Goal: Task Accomplishment & Management: Complete application form

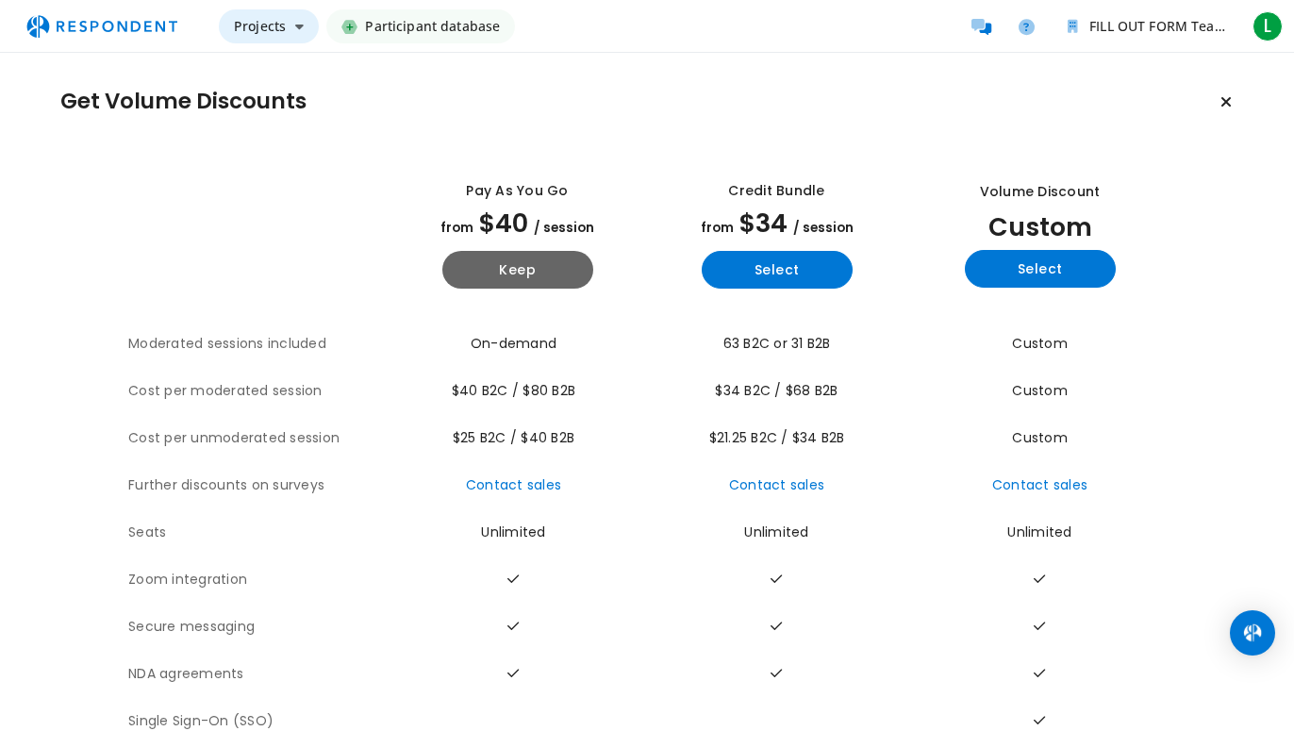
click at [298, 28] on icon "Main navigation" at bounding box center [299, 26] width 8 height 13
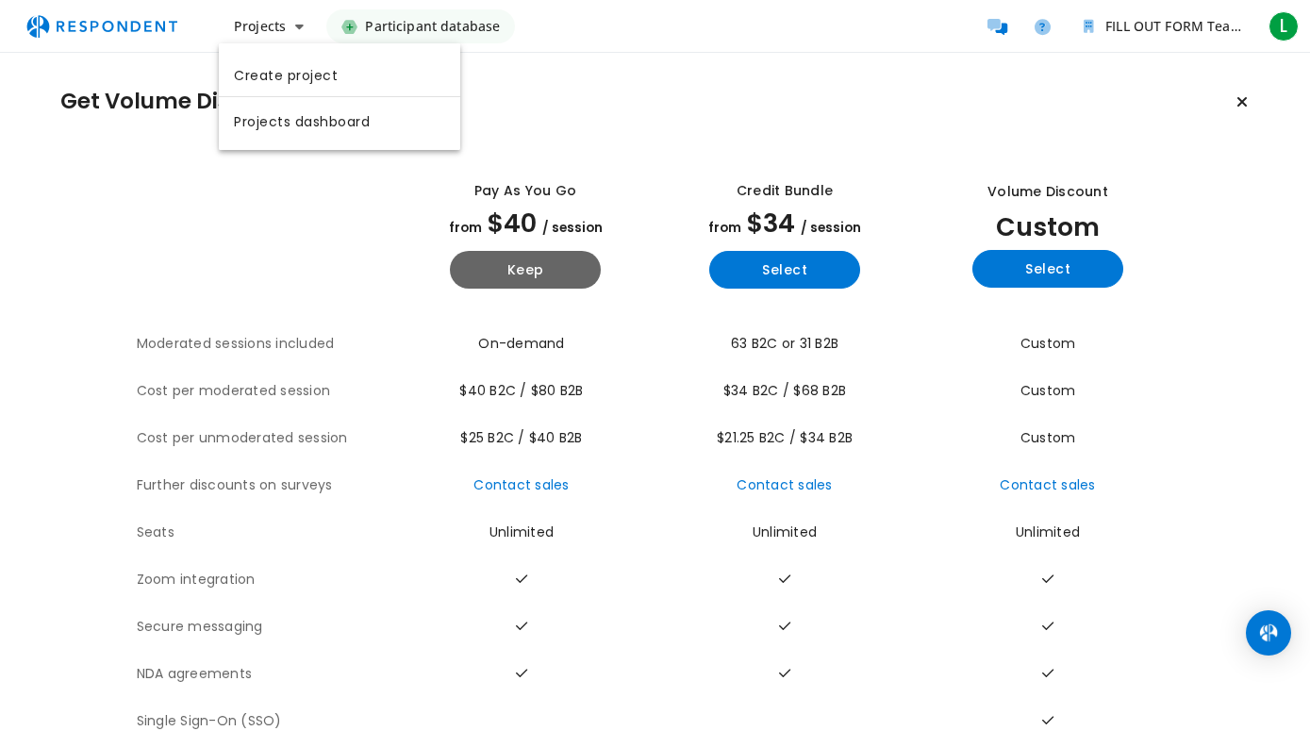
click at [287, 65] on link "Create project" at bounding box center [339, 73] width 241 height 45
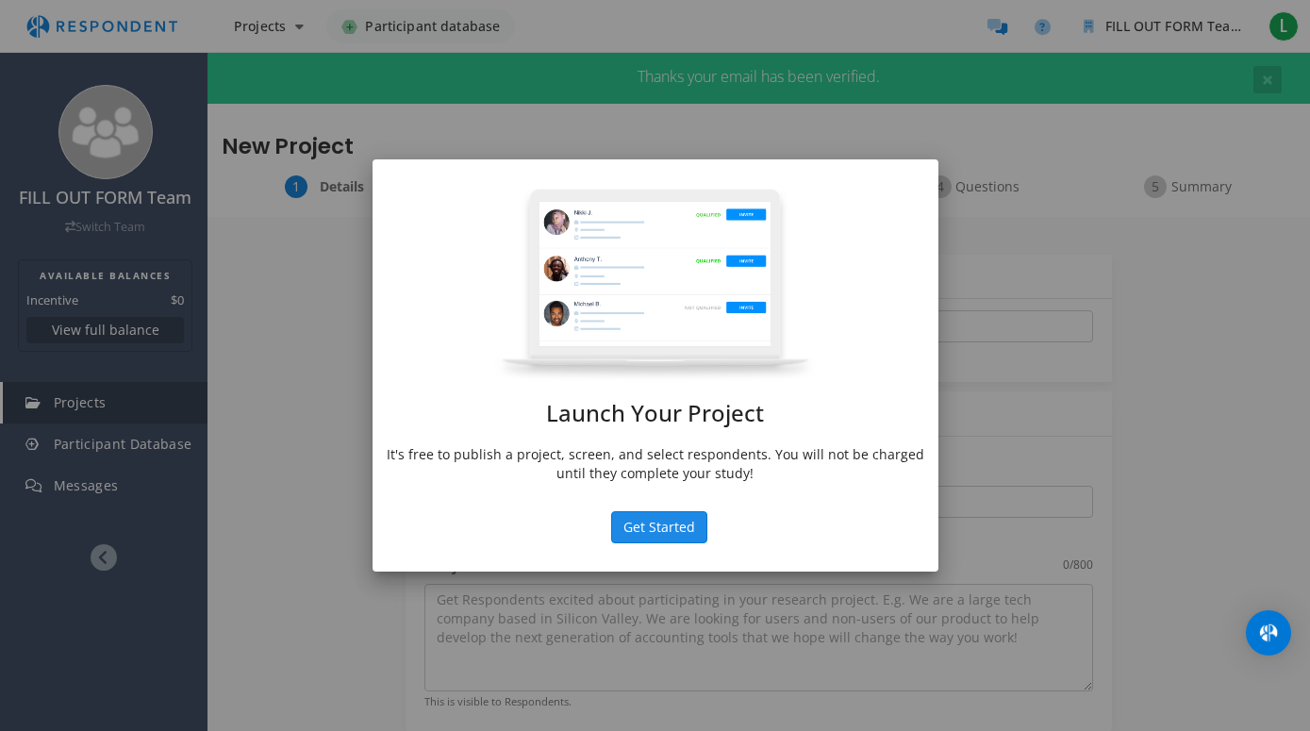
click at [650, 523] on button "Get Started" at bounding box center [659, 527] width 96 height 32
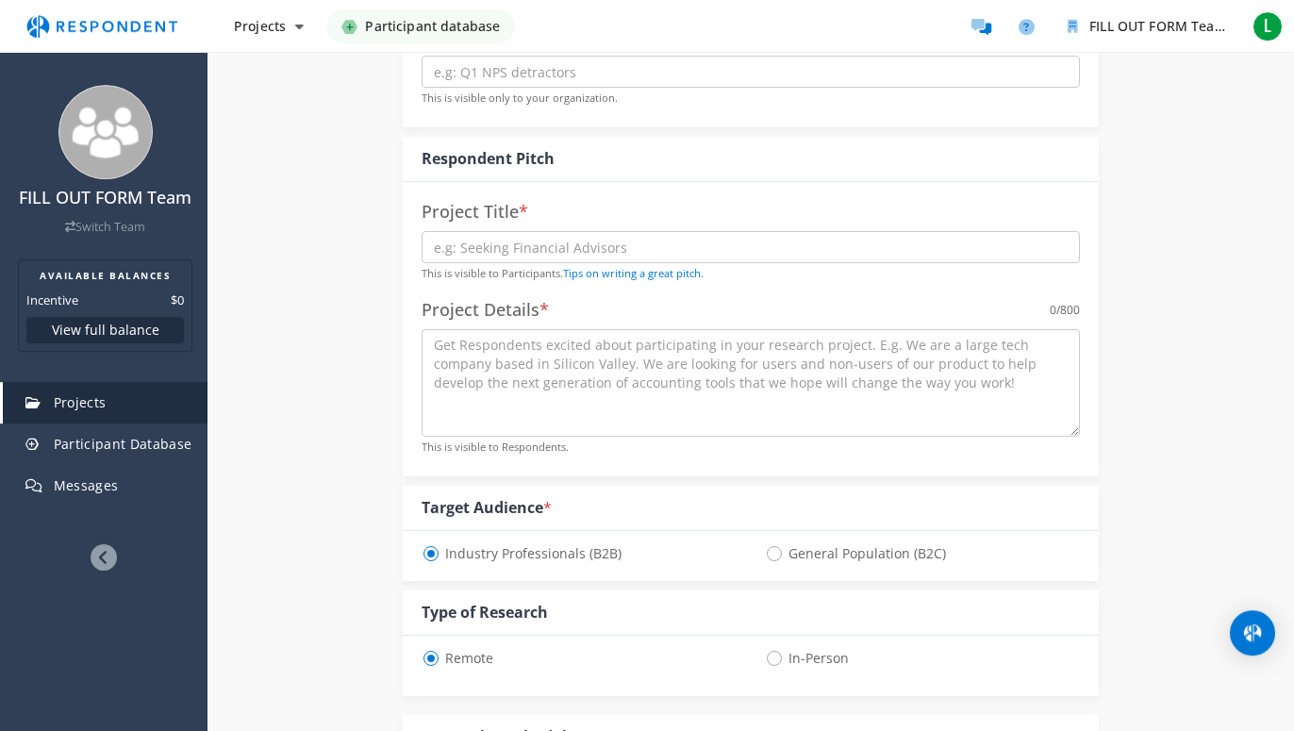
scroll to position [139, 0]
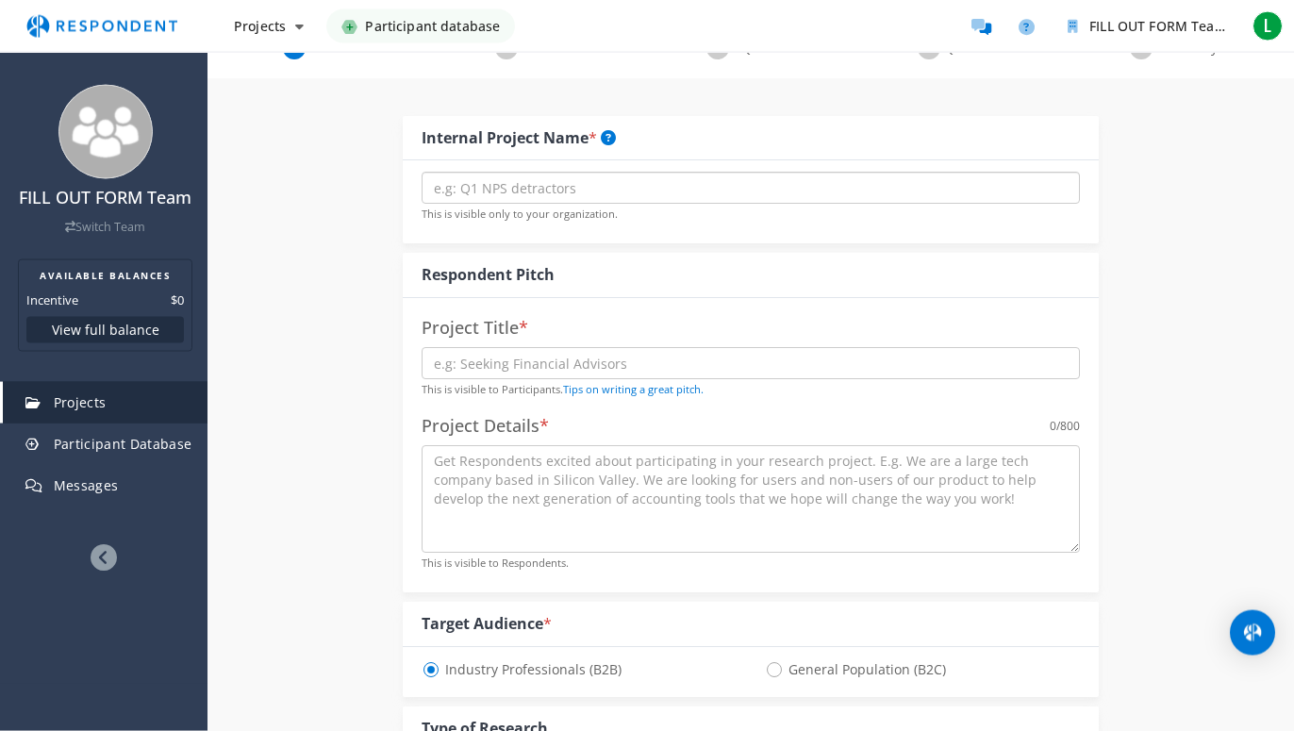
click at [506, 191] on input "text" at bounding box center [750, 188] width 658 height 32
type input "Fill"
click at [504, 364] on input "text" at bounding box center [750, 363] width 658 height 32
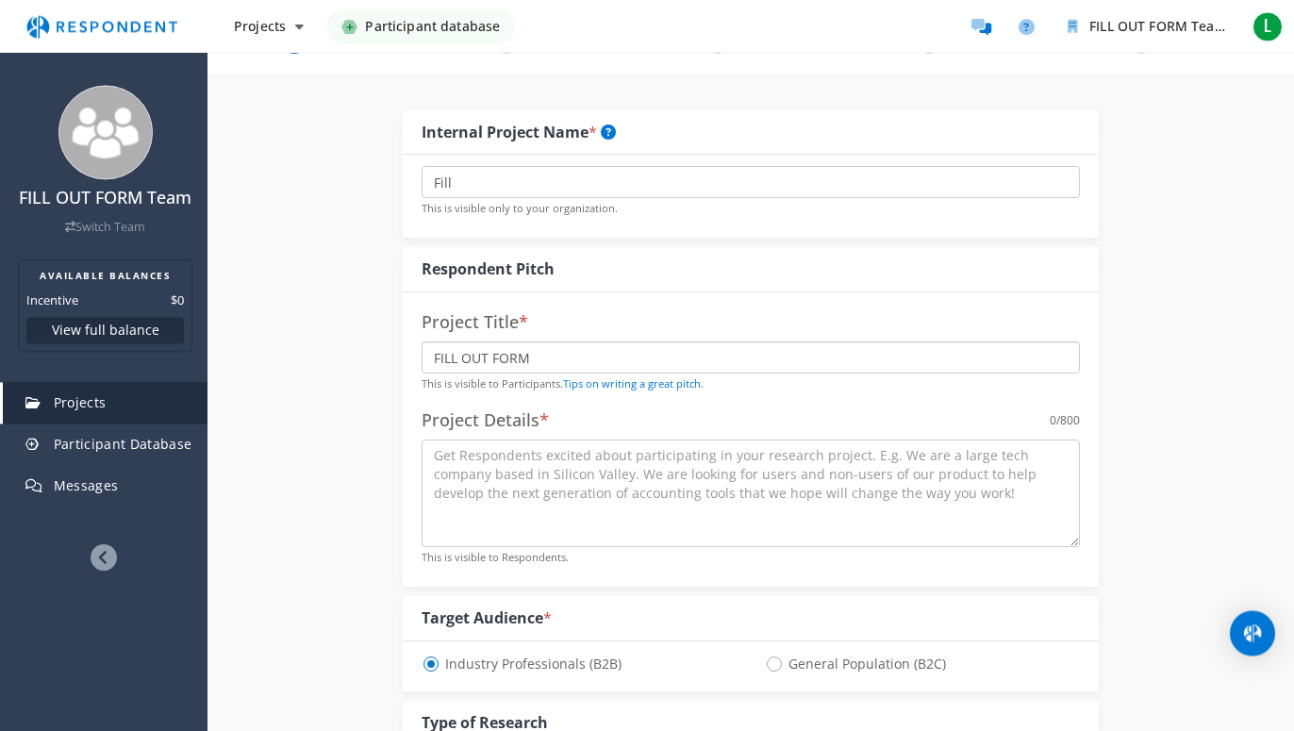
scroll to position [185, 0]
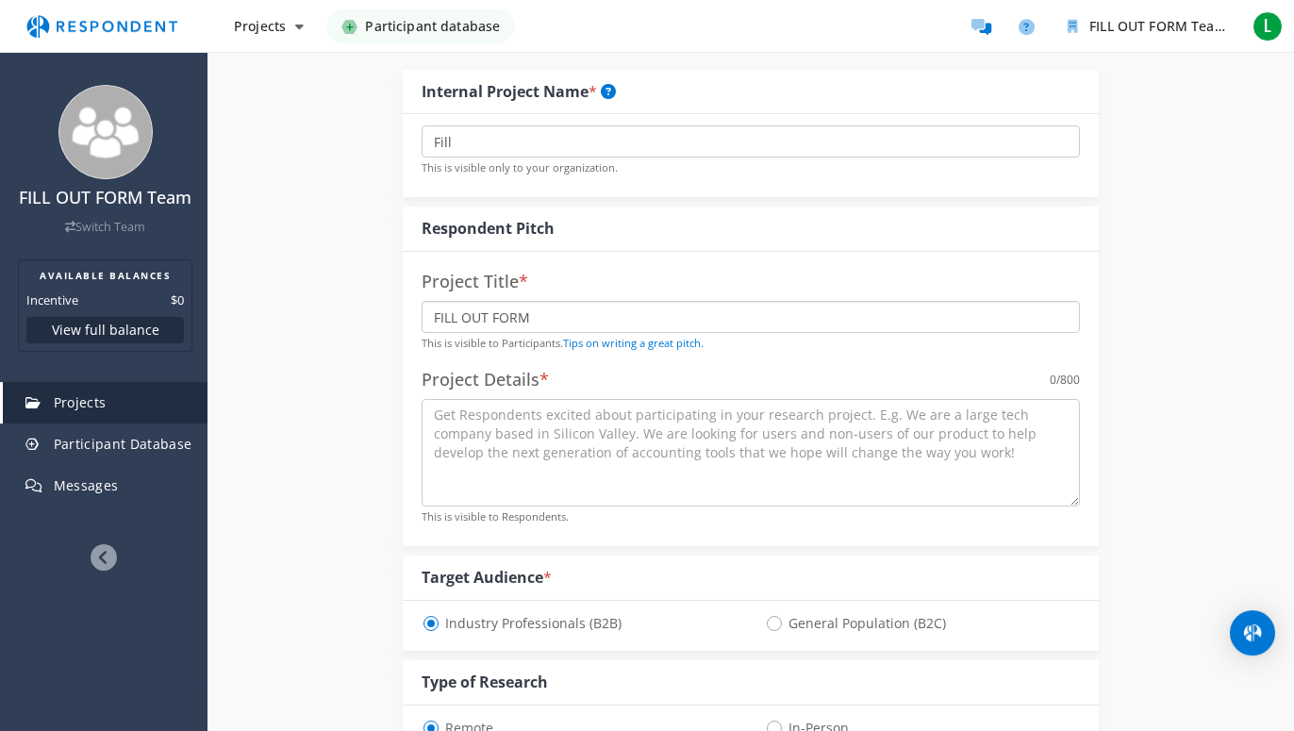
type input "FILL OUT FORM"
click at [545, 452] on textarea at bounding box center [750, 452] width 658 height 107
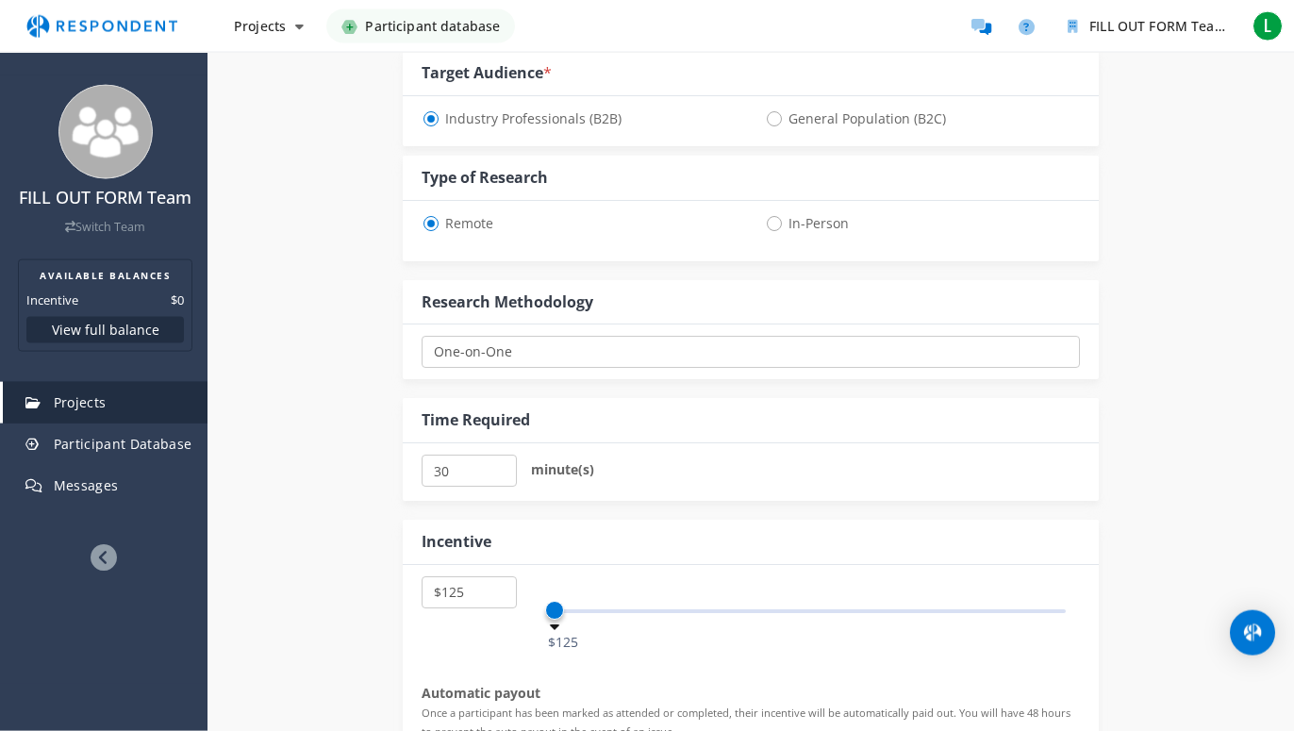
scroll to position [903, 0]
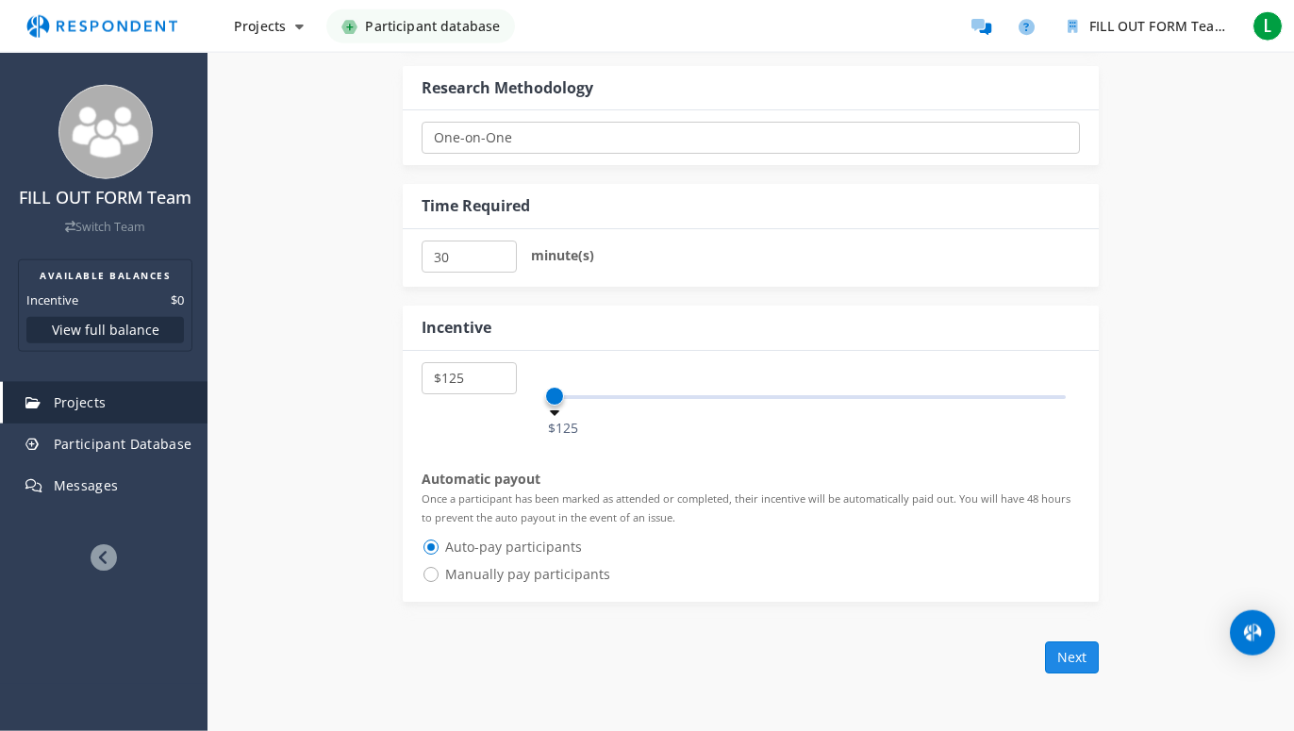
type textarea "New file"
click at [1083, 657] on button "Next" at bounding box center [1072, 657] width 54 height 32
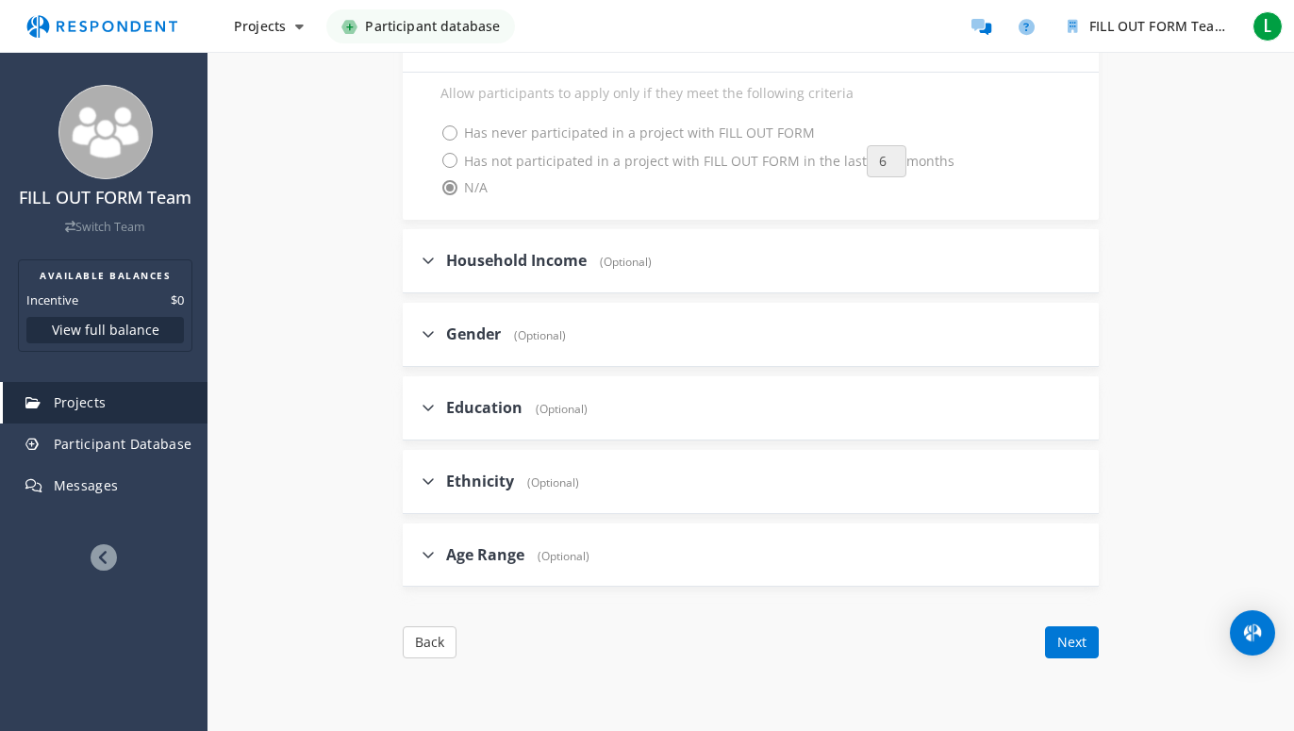
scroll to position [2172, 0]
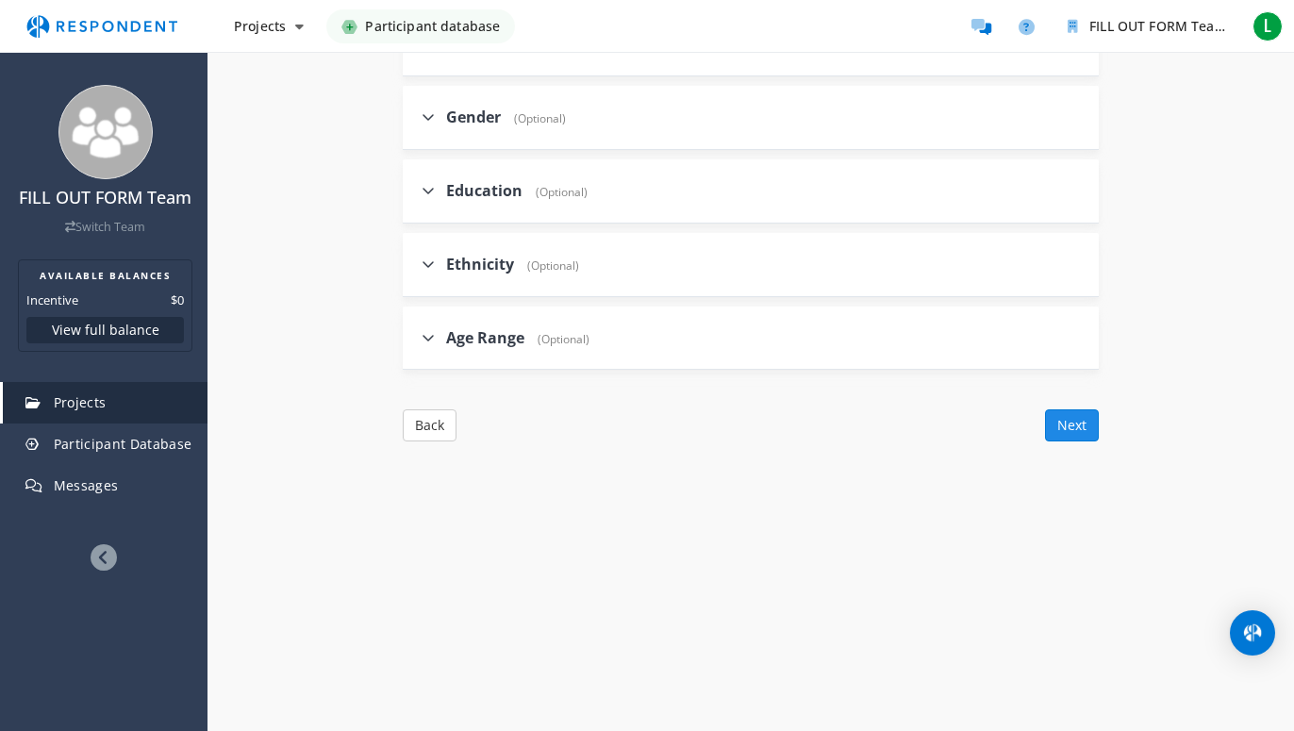
click at [1078, 424] on button "Next" at bounding box center [1072, 425] width 54 height 32
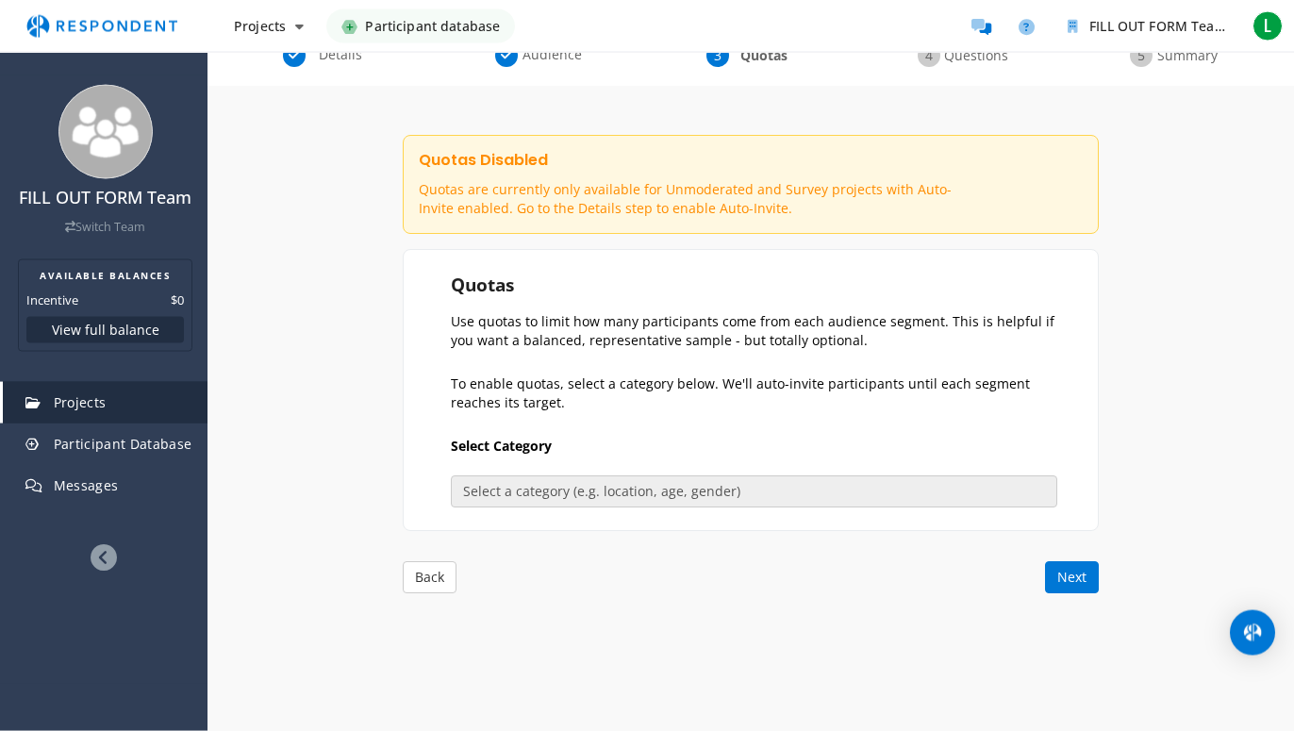
scroll to position [259, 0]
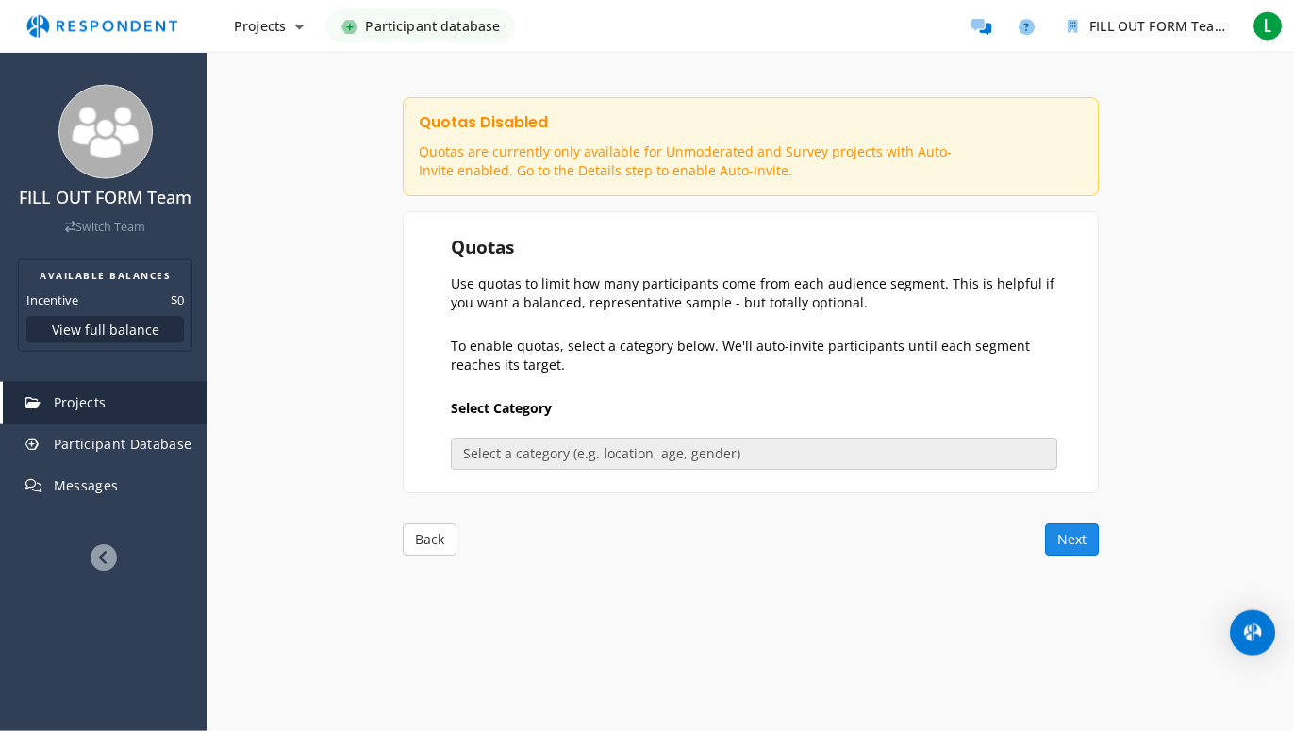
click at [1061, 543] on button "Next" at bounding box center [1072, 539] width 54 height 32
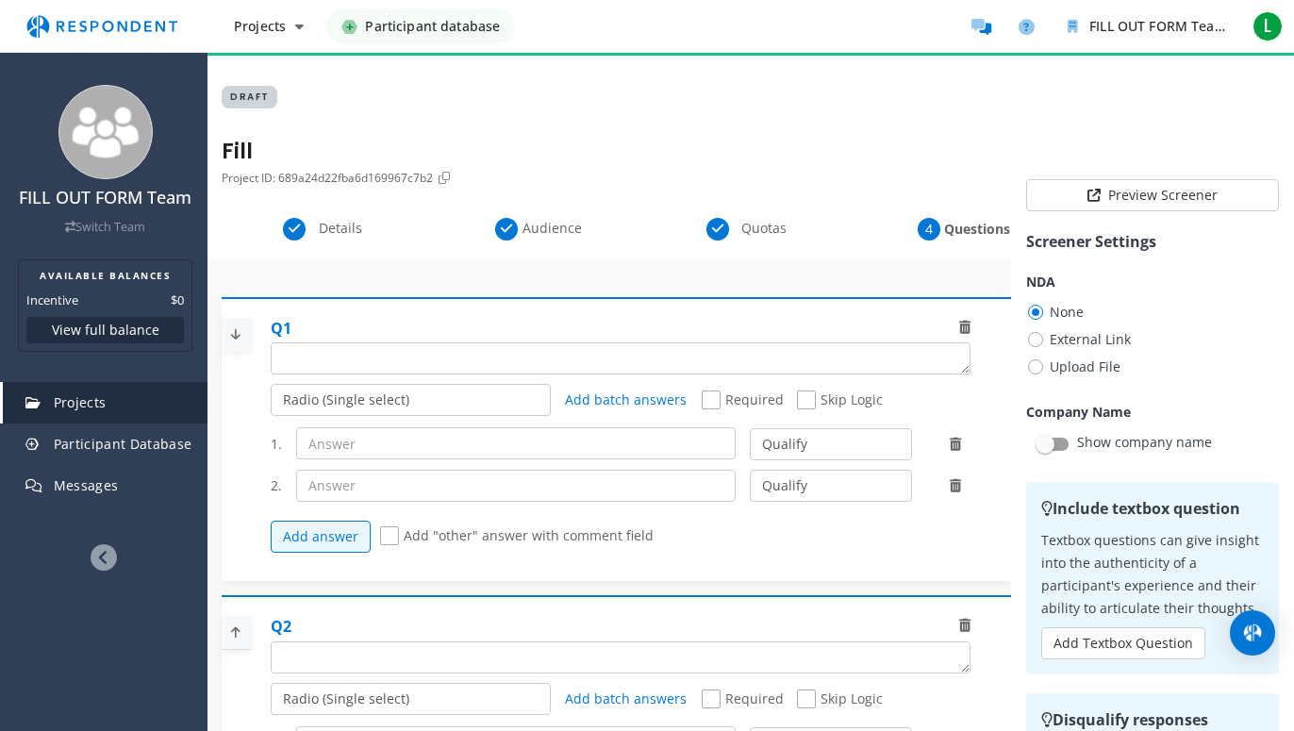
scroll to position [0, 0]
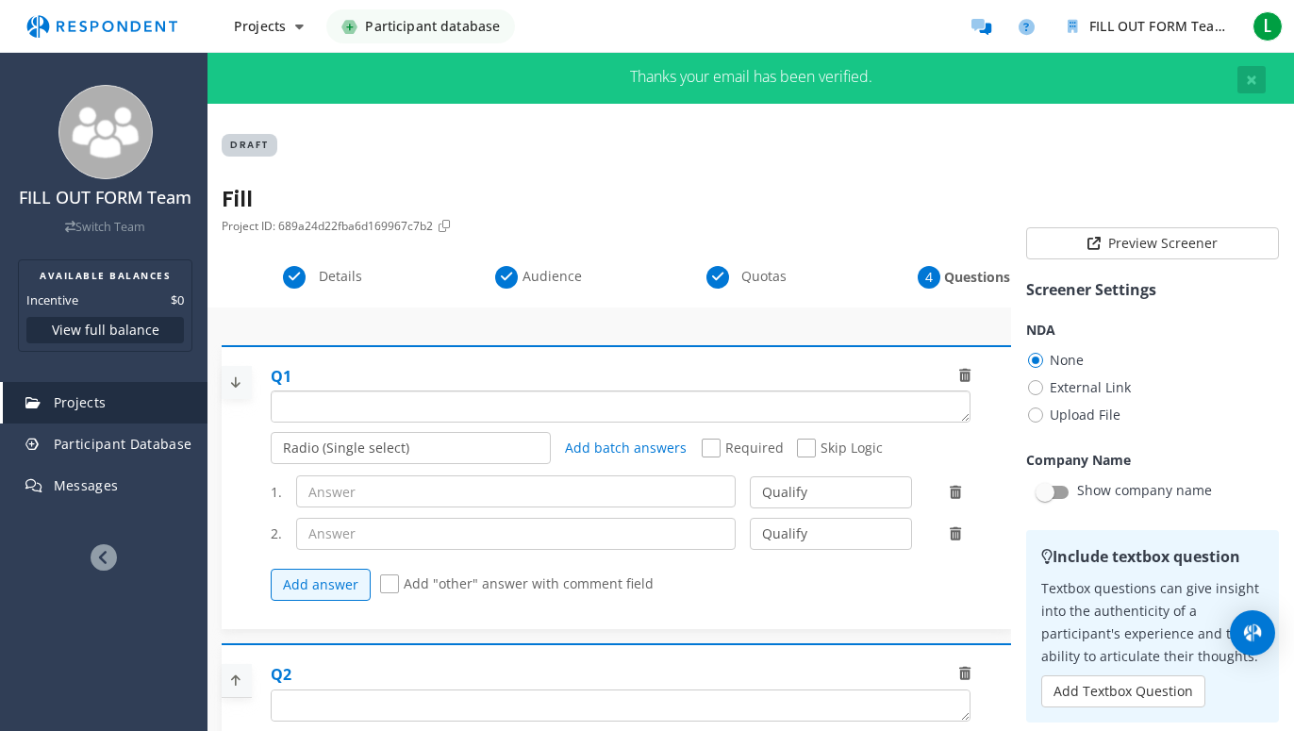
click at [492, 402] on textarea "Which of the following categories best describes your firm's total assets under…" at bounding box center [621, 406] width 698 height 30
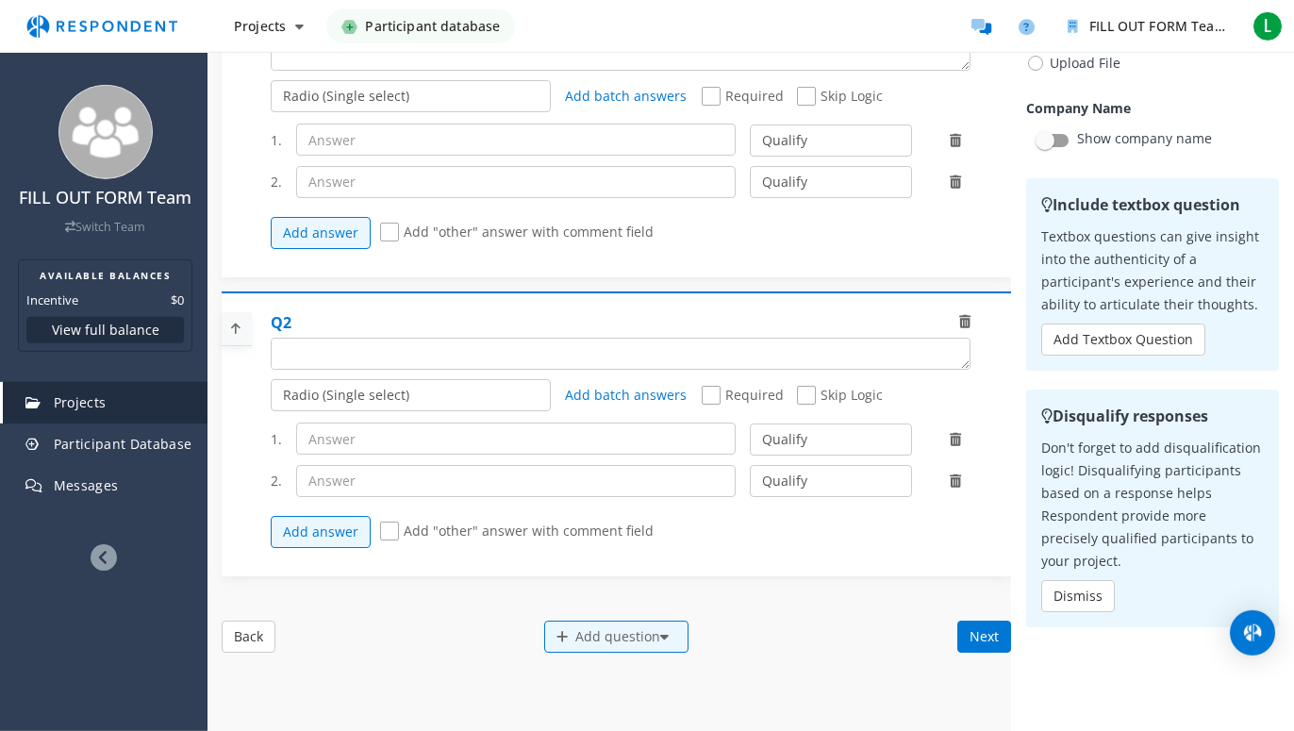
scroll to position [236, 0]
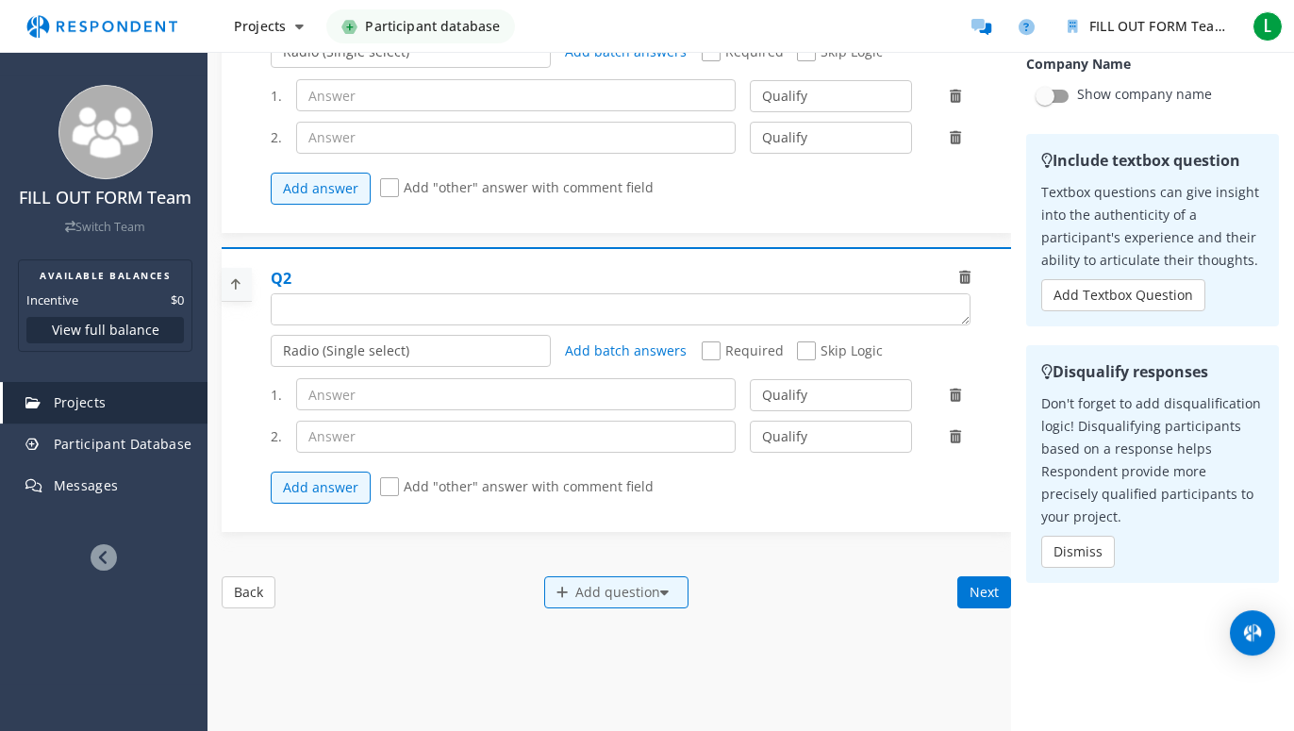
click at [959, 276] on icon at bounding box center [964, 277] width 11 height 13
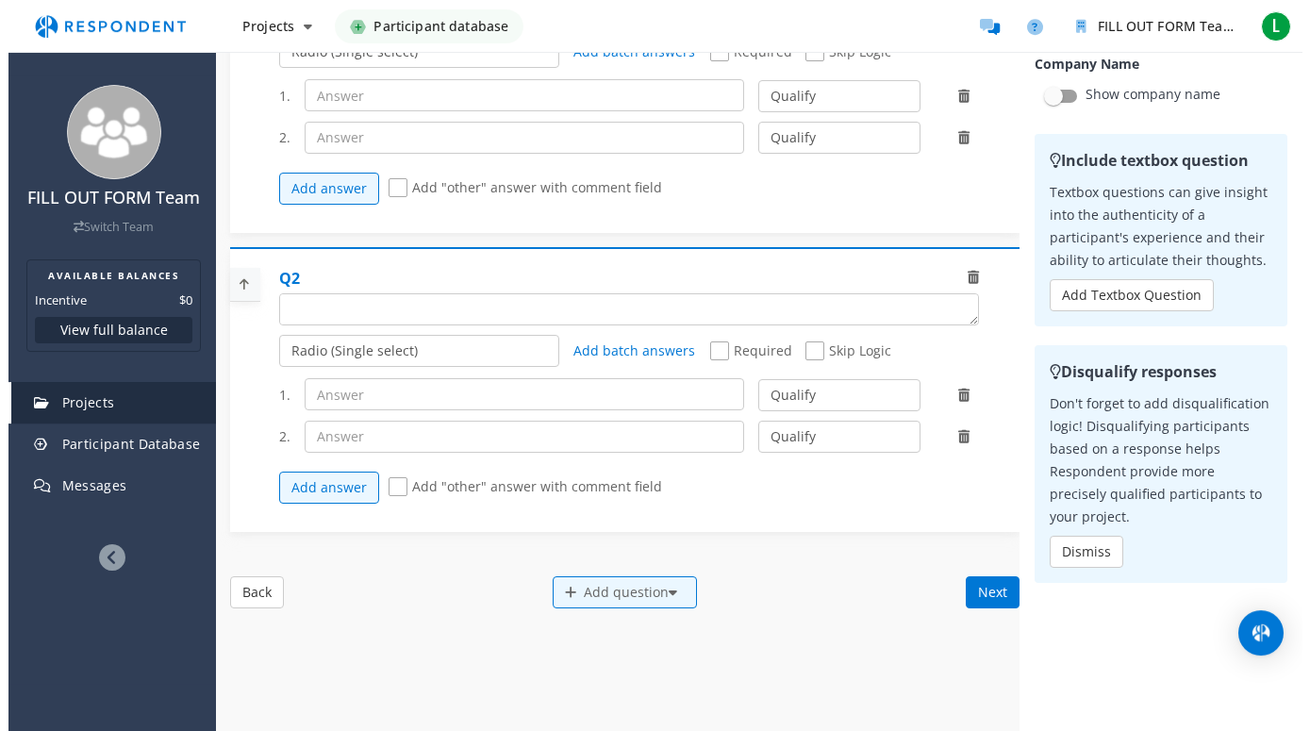
scroll to position [160, 0]
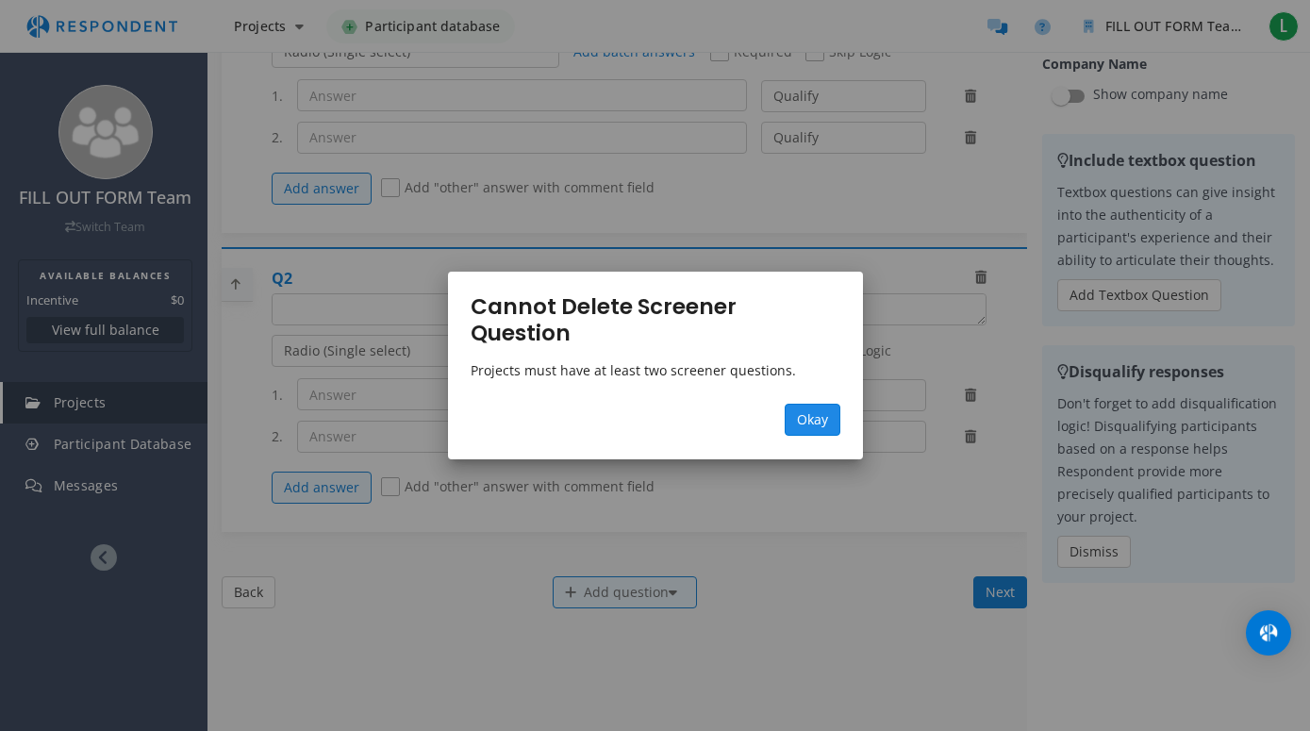
click at [819, 410] on span "Okay" at bounding box center [812, 419] width 31 height 18
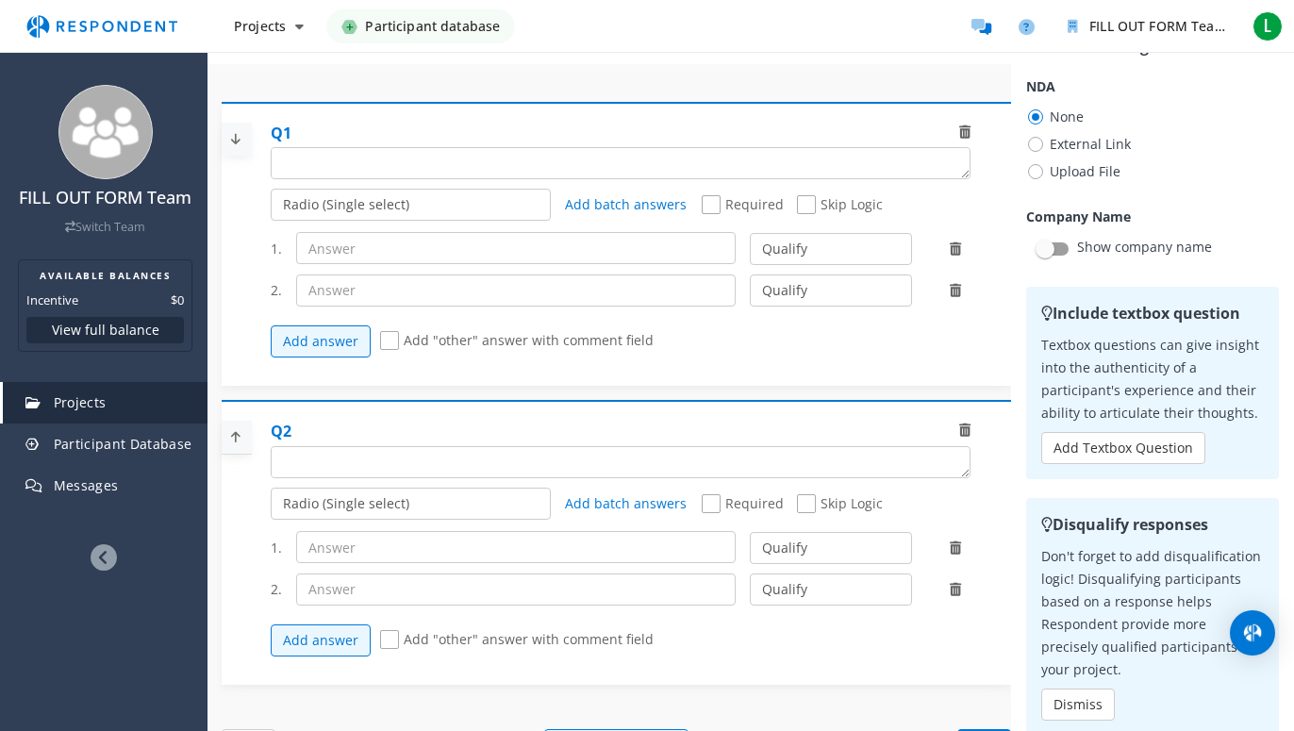
scroll to position [0, 0]
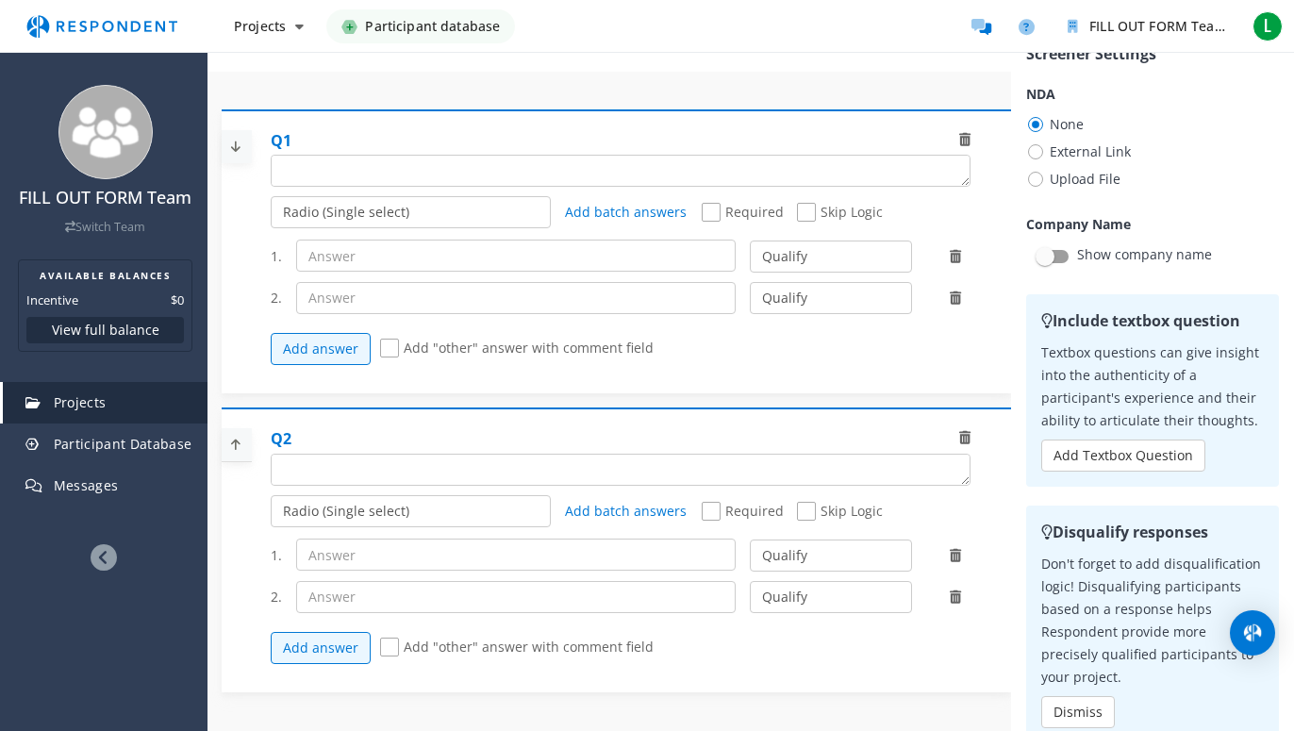
click at [1026, 150] on span "External Link" at bounding box center [1078, 151] width 105 height 23
click at [1026, 150] on input "External Link" at bounding box center [1032, 150] width 12 height 12
radio input "true"
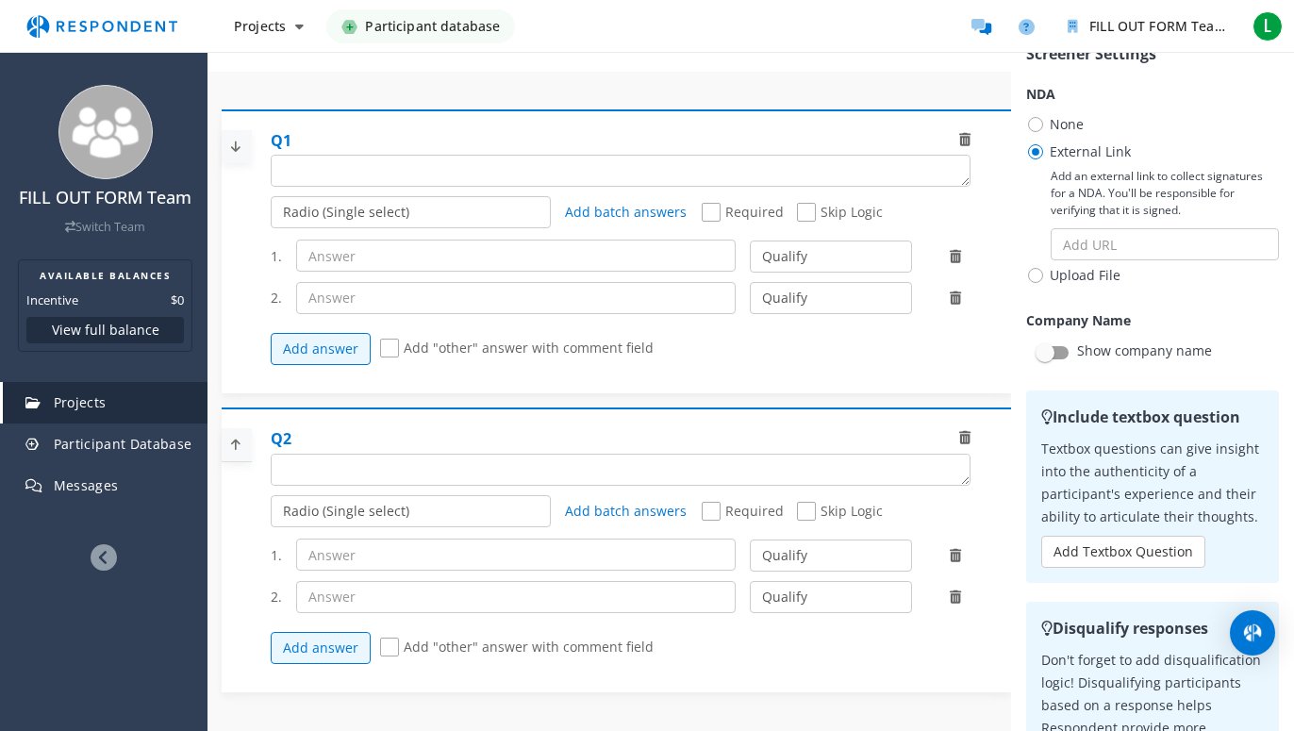
click at [1026, 120] on span "None" at bounding box center [1055, 124] width 58 height 23
click at [1026, 120] on input "None" at bounding box center [1032, 123] width 12 height 12
radio input "true"
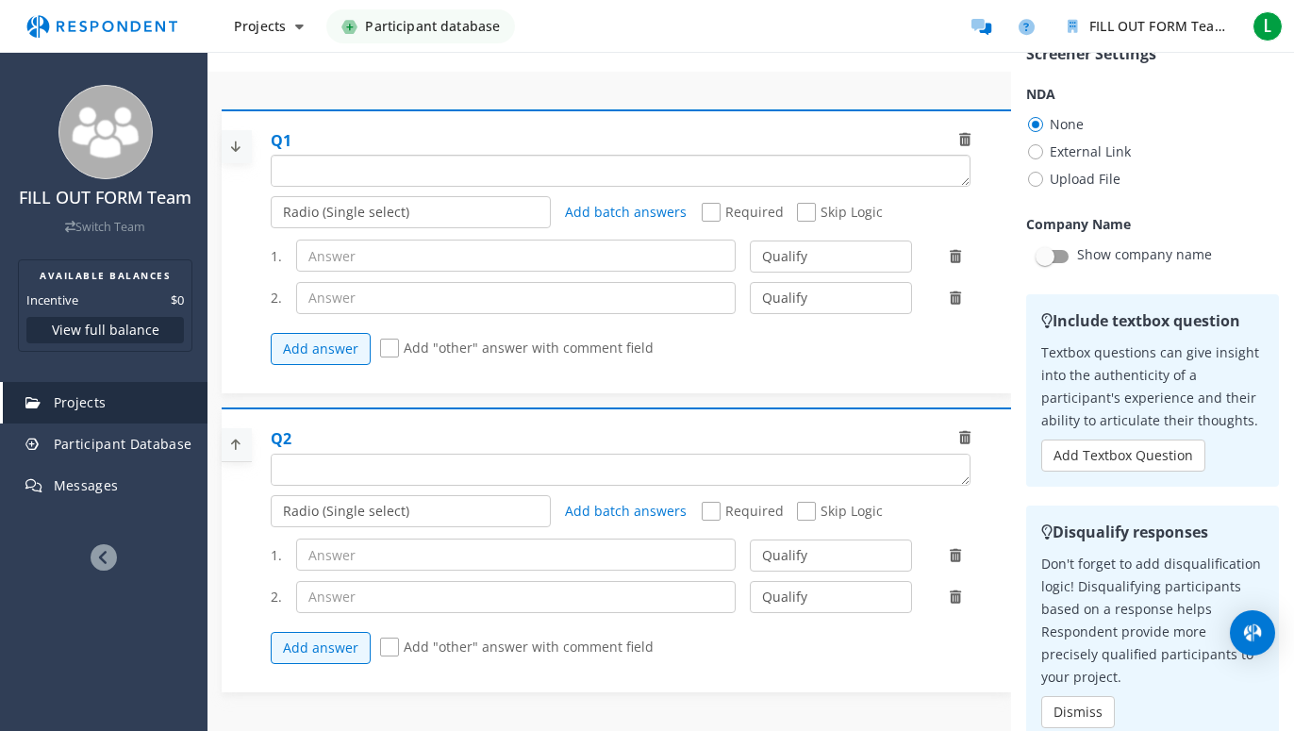
click at [490, 169] on textarea "Which of the following categories best describes your firm's total assets under…" at bounding box center [621, 171] width 698 height 30
click at [479, 171] on textarea "Which of the following categories best describes your firm's total assets under…" at bounding box center [621, 171] width 698 height 30
type textarea "Please enter your email address and press send to view document details"
click at [797, 213] on span "Skip Logic" at bounding box center [840, 214] width 86 height 23
click at [797, 213] on input "Skip Logic" at bounding box center [803, 212] width 12 height 12
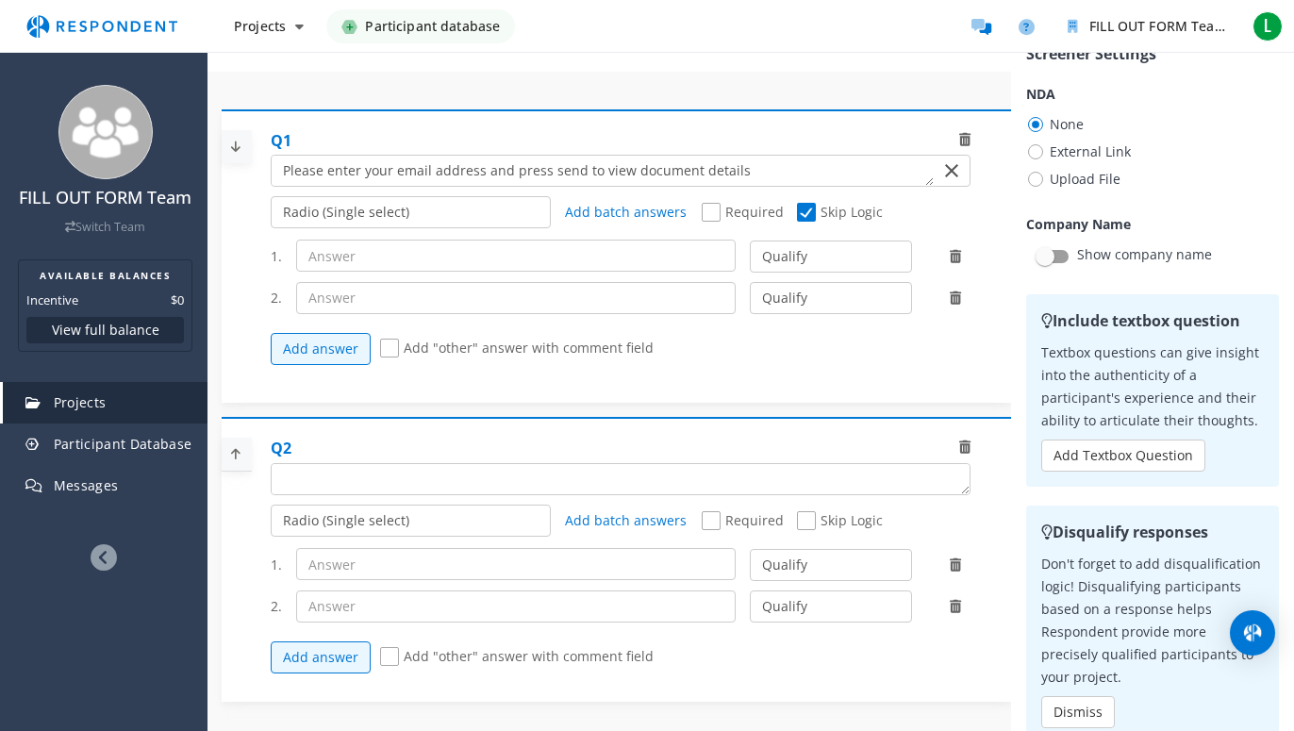
click at [797, 213] on span "Skip Logic" at bounding box center [840, 214] width 86 height 23
click at [797, 213] on input "Skip Logic" at bounding box center [803, 212] width 12 height 12
checkbox input "false"
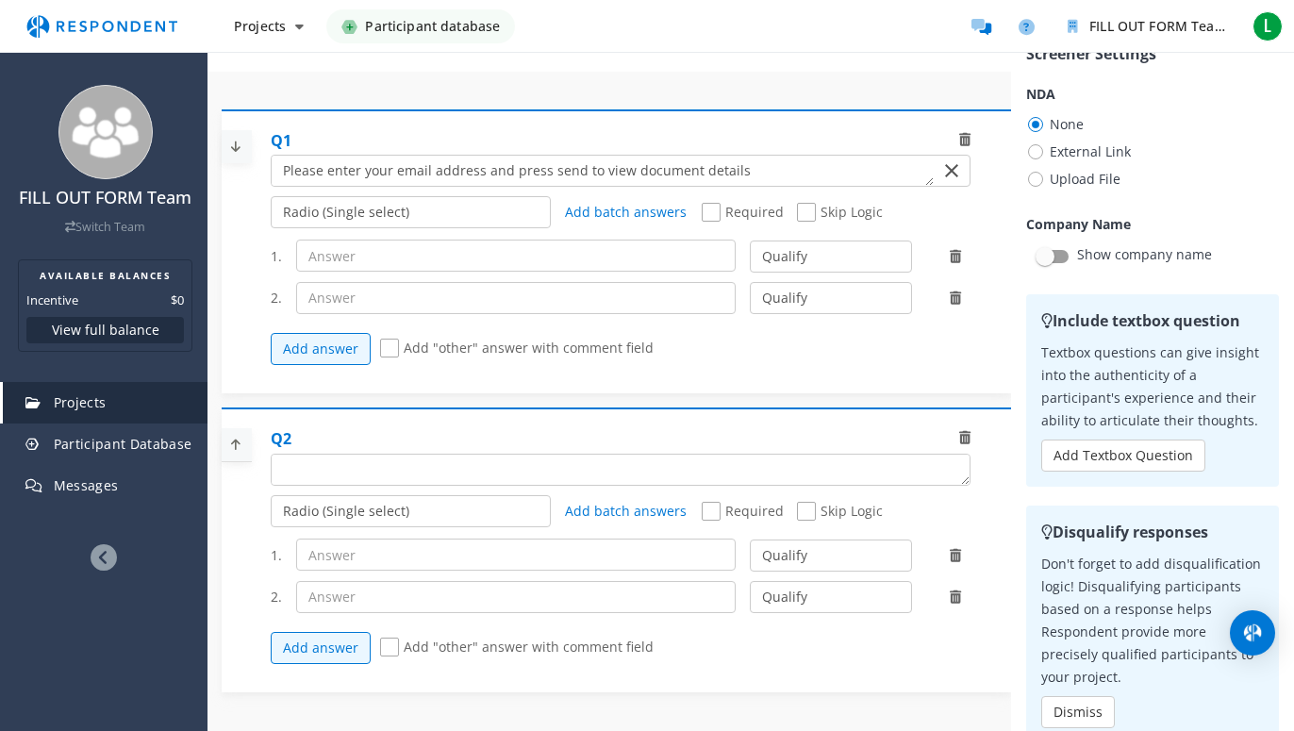
click at [949, 296] on icon at bounding box center [954, 297] width 11 height 13
click at [1026, 152] on span "External Link" at bounding box center [1078, 151] width 105 height 23
click at [1026, 152] on input "External Link" at bounding box center [1032, 150] width 12 height 12
radio input "true"
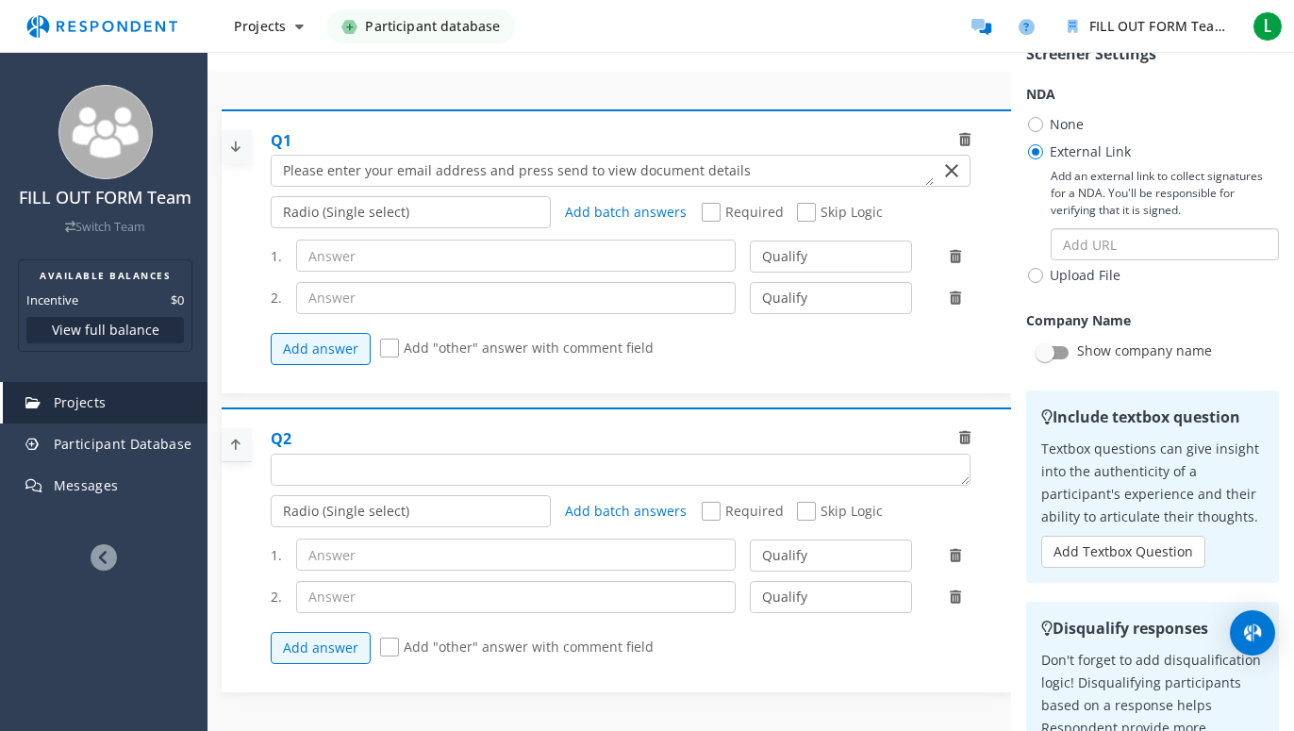
click at [1071, 245] on input "text" at bounding box center [1164, 244] width 228 height 32
click at [1050, 246] on input "text" at bounding box center [1164, 244] width 228 height 32
paste input "[URL][DOMAIN_NAME]"
type input "[URL][DOMAIN_NAME]"
click at [1173, 273] on li "Upload File Participants will be required to review and accept the NDA. Those t…" at bounding box center [1152, 277] width 253 height 27
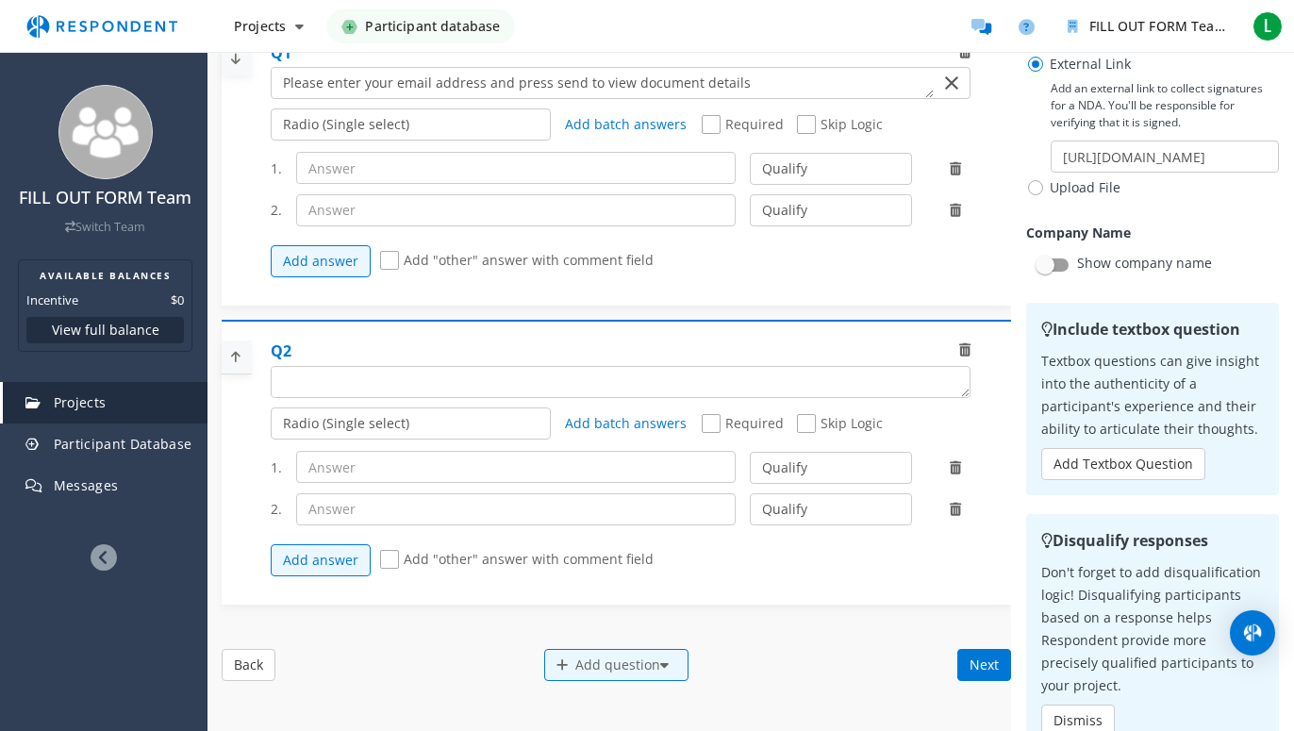
scroll to position [160, 0]
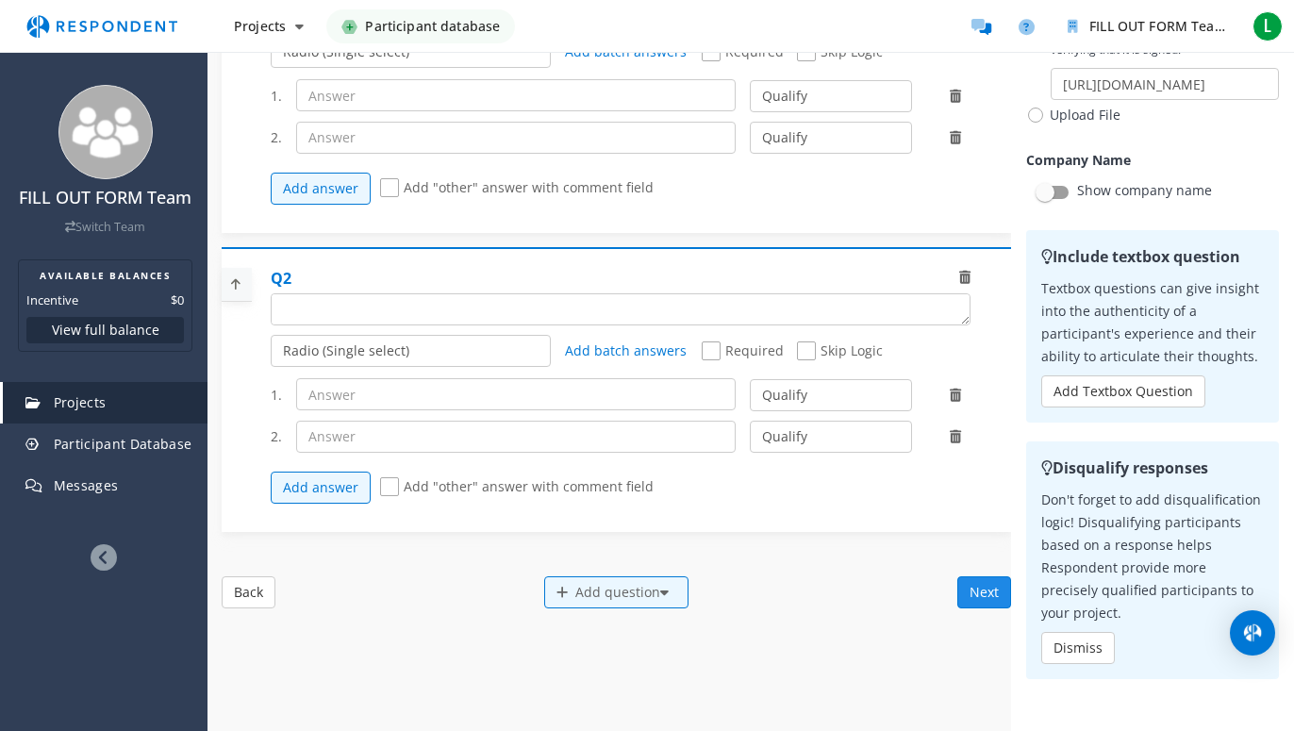
click at [960, 585] on button "Next" at bounding box center [984, 592] width 54 height 32
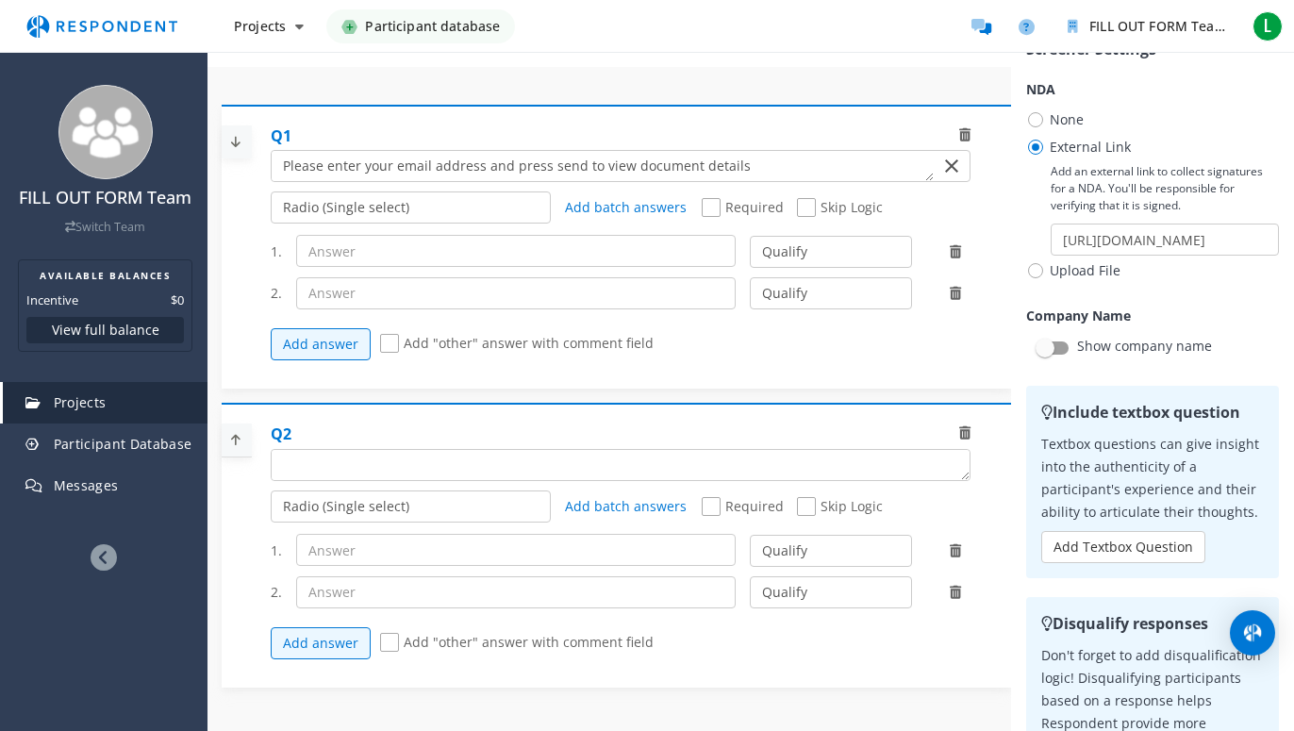
scroll to position [0, 0]
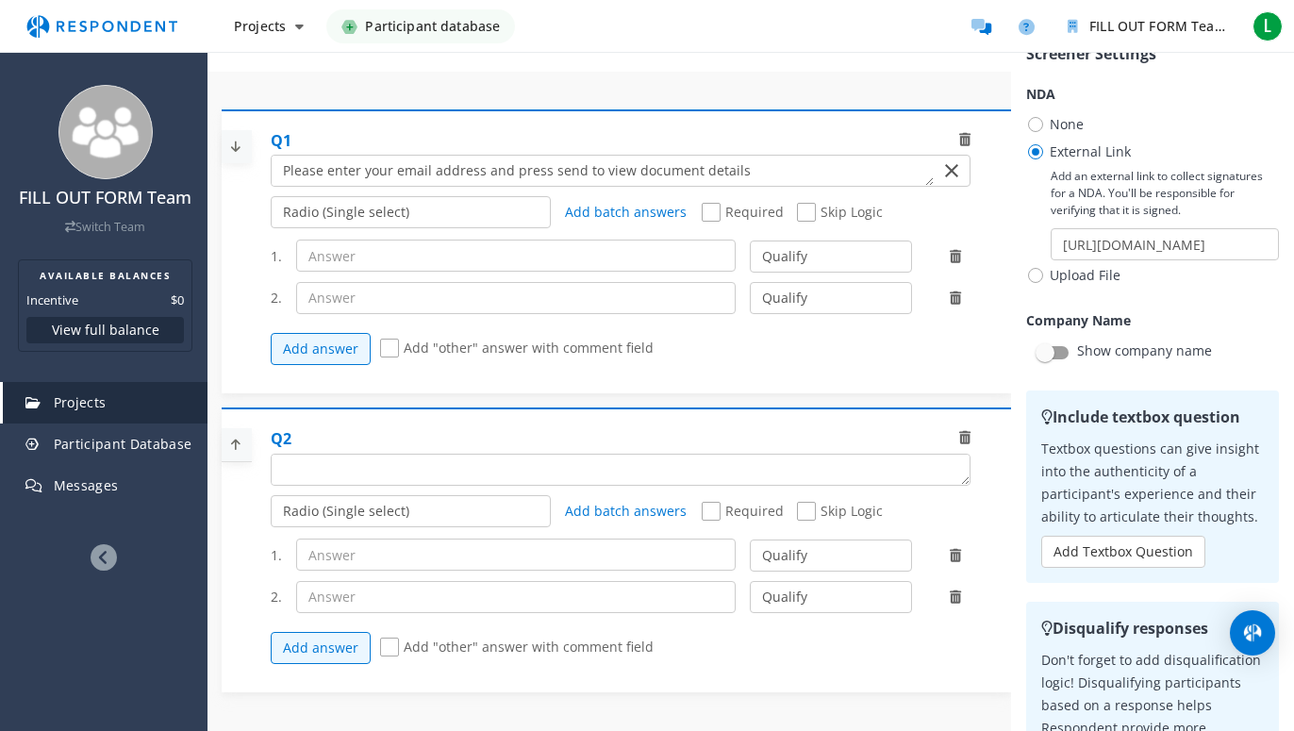
click at [949, 296] on icon at bounding box center [954, 297] width 11 height 13
click at [949, 299] on icon at bounding box center [954, 297] width 11 height 13
click at [841, 258] on select "Qualify Disqualify" at bounding box center [830, 256] width 161 height 32
click at [797, 211] on span "Skip Logic" at bounding box center [840, 214] width 86 height 23
click at [797, 211] on input "Skip Logic" at bounding box center [803, 212] width 12 height 12
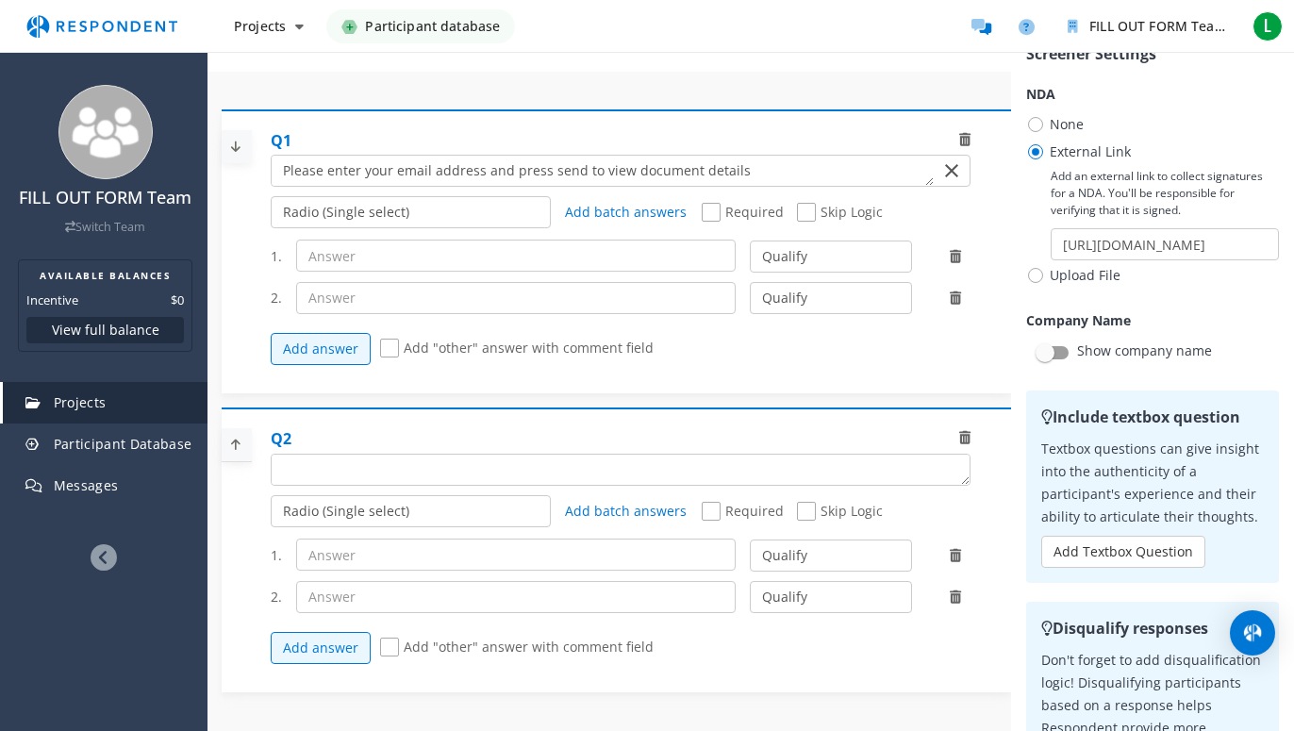
checkbox input "true"
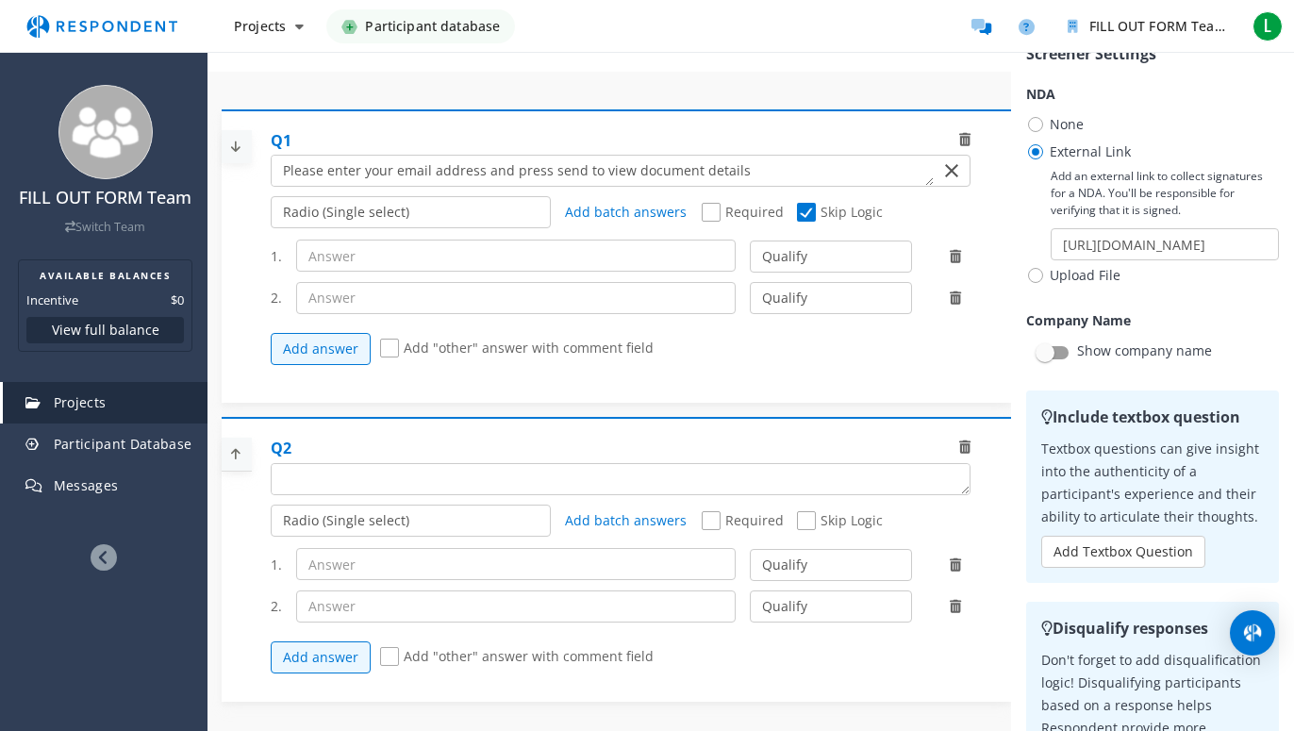
scroll to position [160, 0]
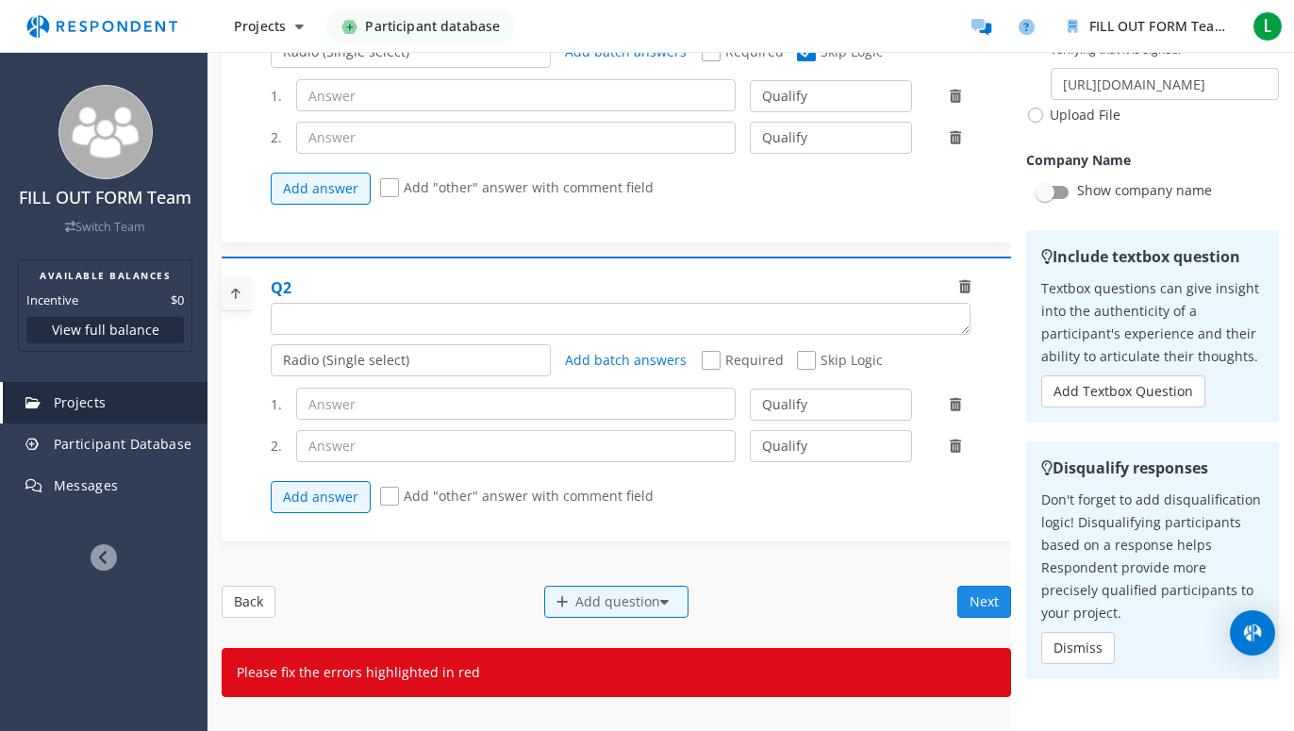
click at [970, 607] on button "Next" at bounding box center [984, 602] width 54 height 32
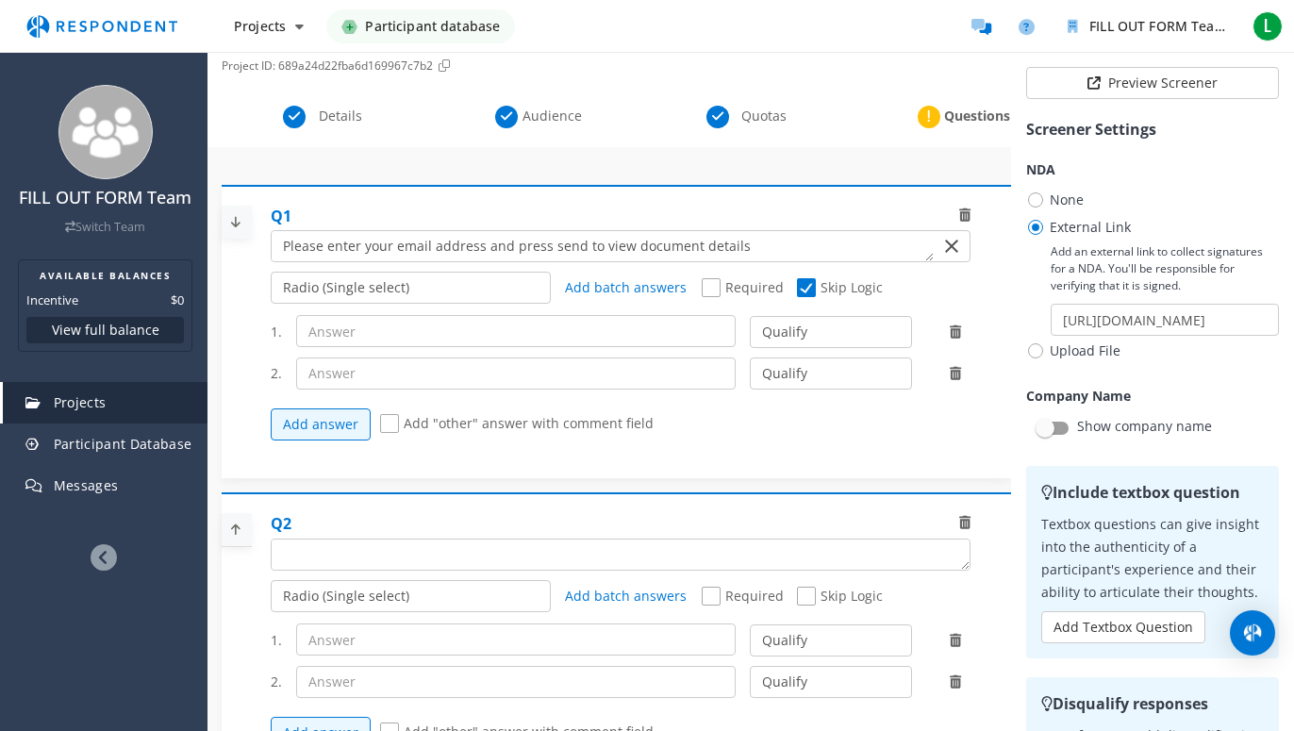
click at [702, 285] on span "Required" at bounding box center [743, 289] width 82 height 23
click at [702, 285] on input "Required" at bounding box center [708, 288] width 12 height 12
checkbox input "true"
click at [797, 283] on span "Skip Logic" at bounding box center [840, 289] width 86 height 23
click at [797, 283] on input "Skip Logic" at bounding box center [803, 288] width 12 height 12
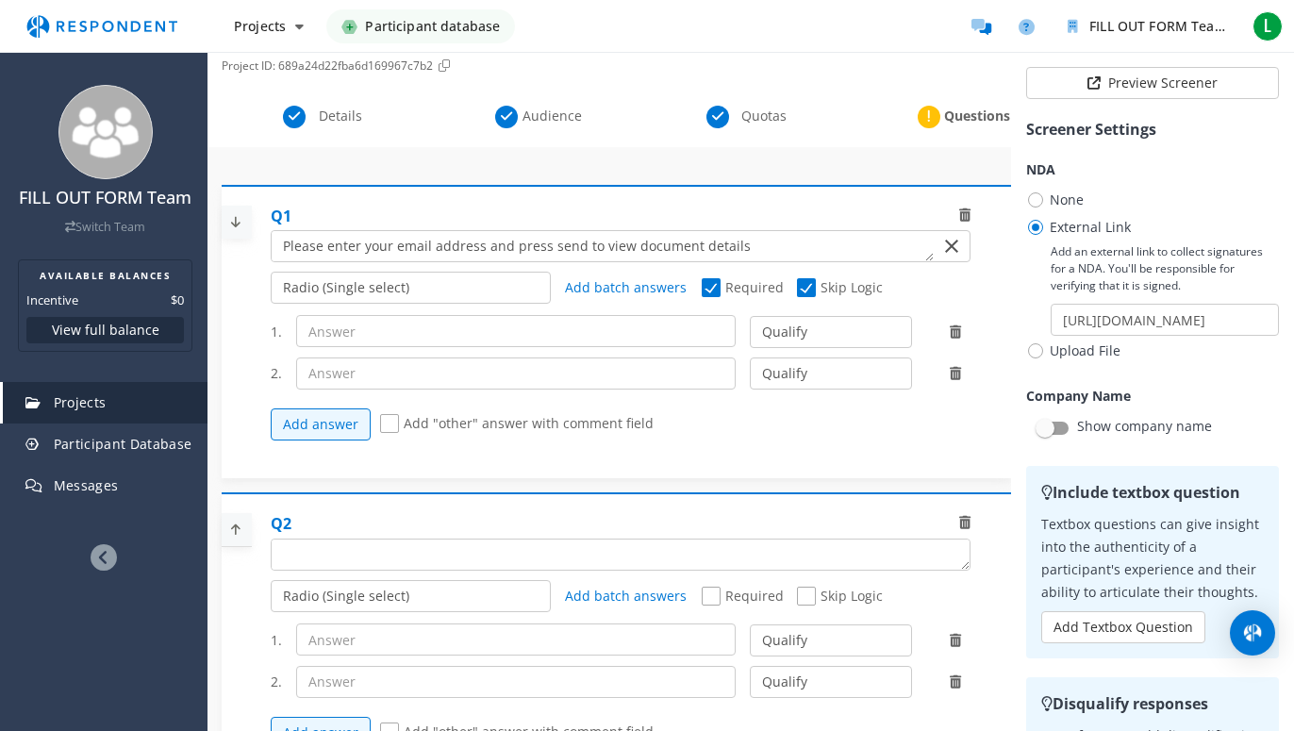
checkbox input "false"
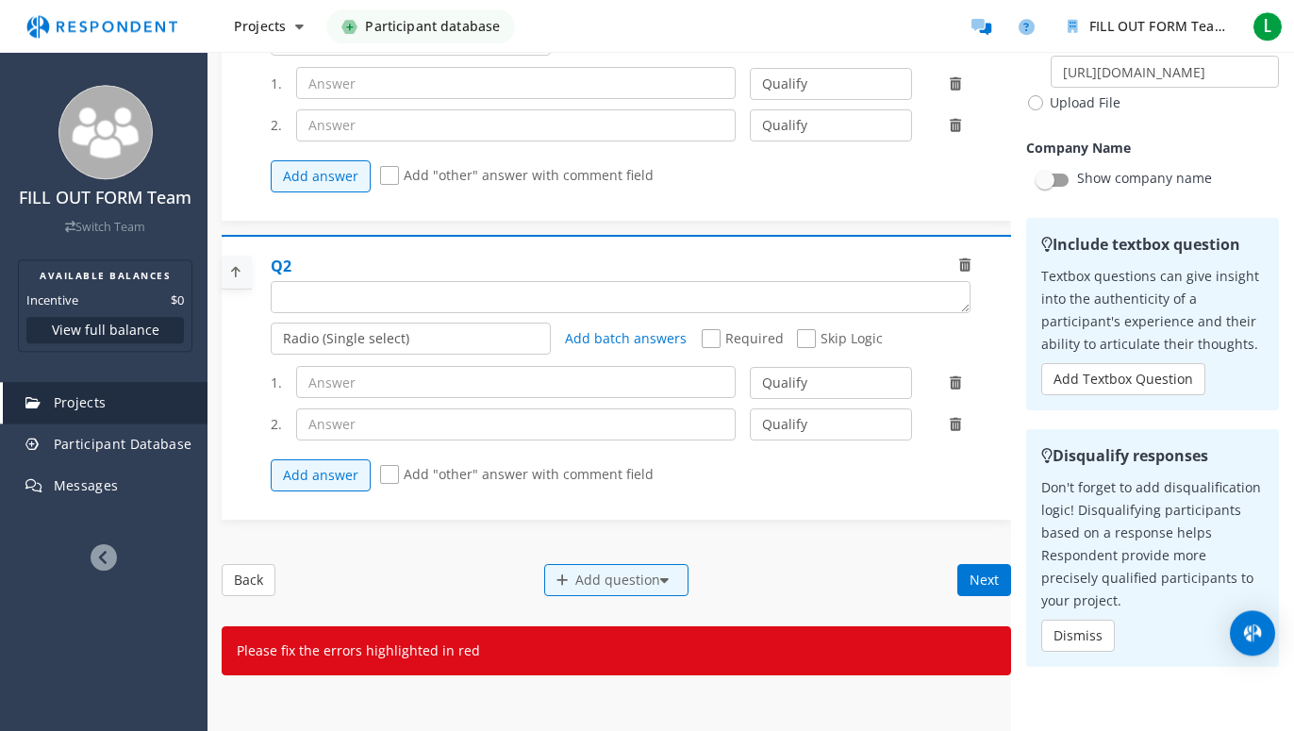
scroll to position [430, 0]
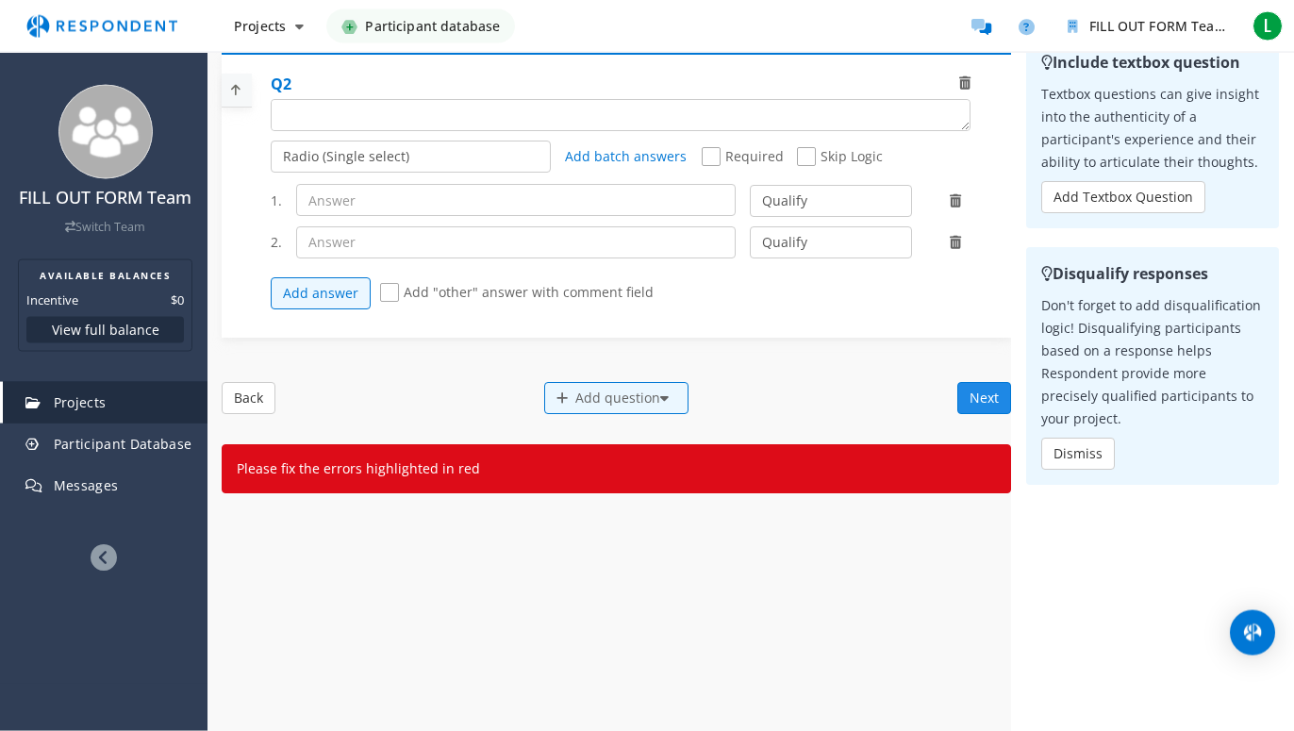
click at [957, 399] on button "Next" at bounding box center [984, 398] width 54 height 32
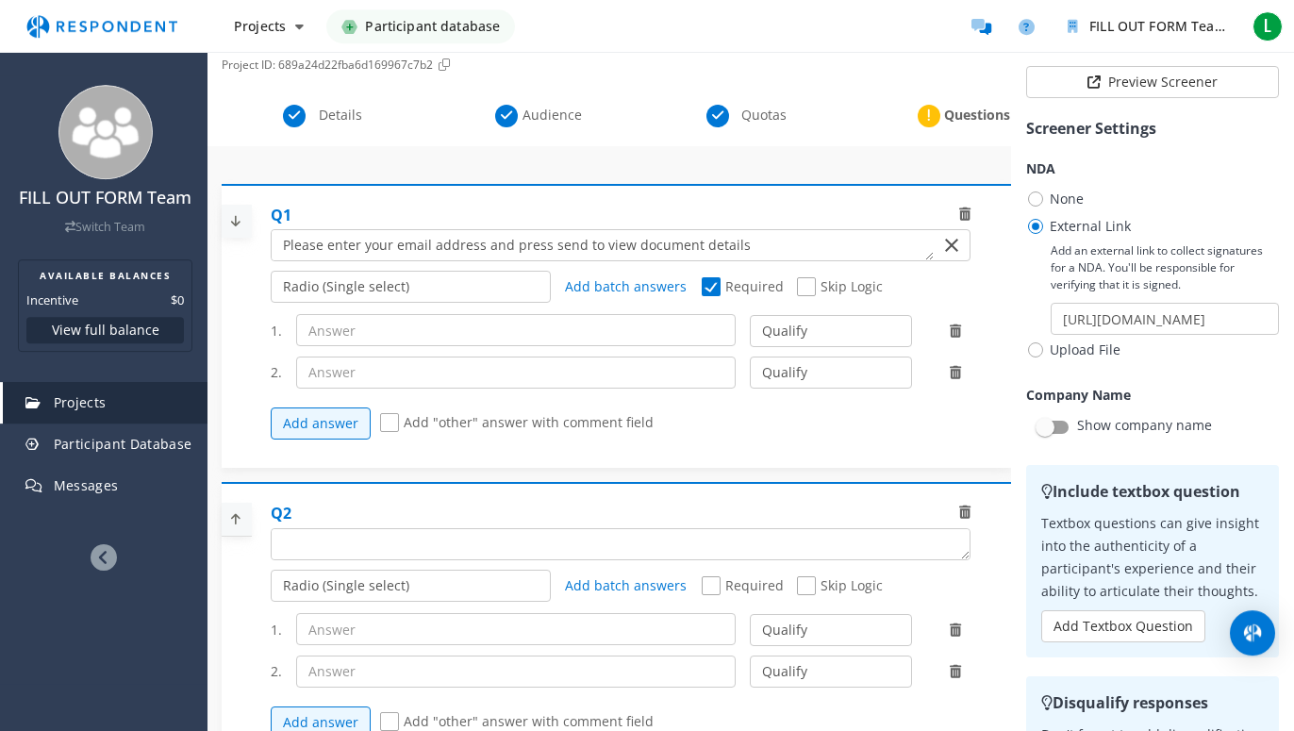
scroll to position [145, 0]
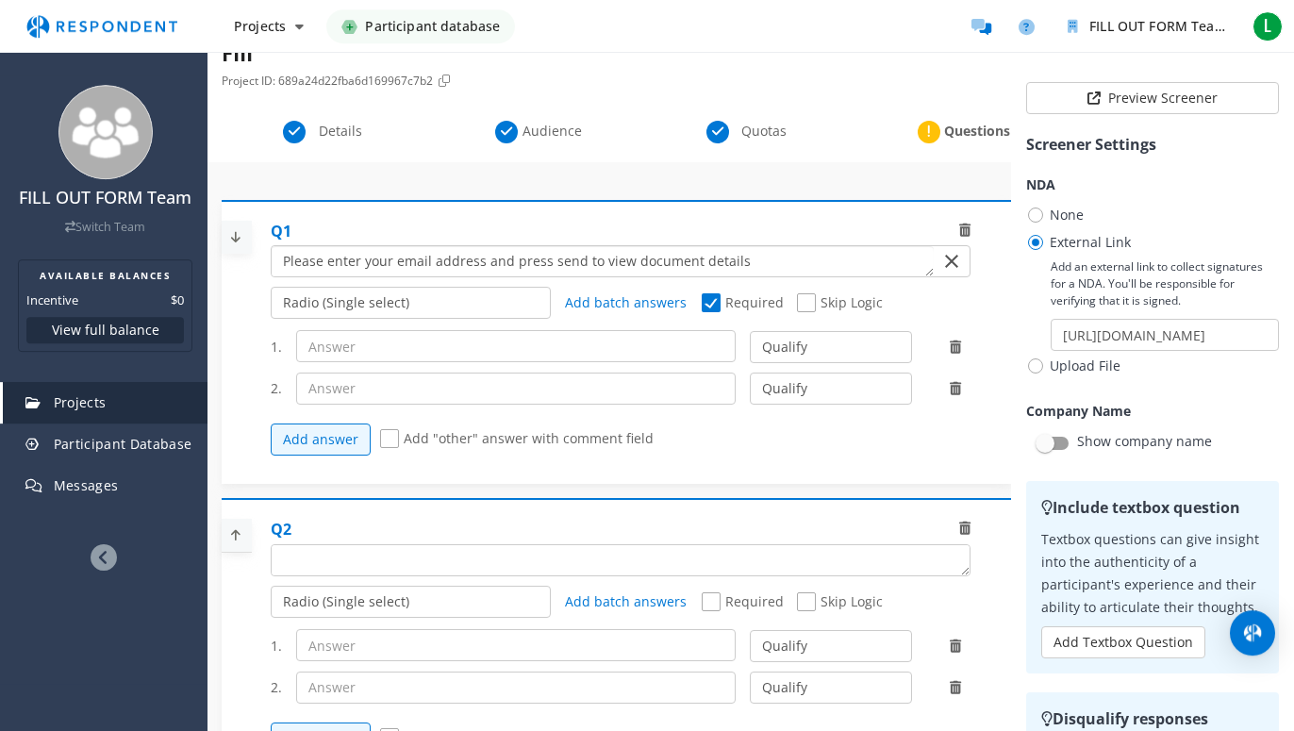
click at [522, 259] on textarea "Which of the following categories best describes your firm's total assets under…" at bounding box center [603, 261] width 662 height 30
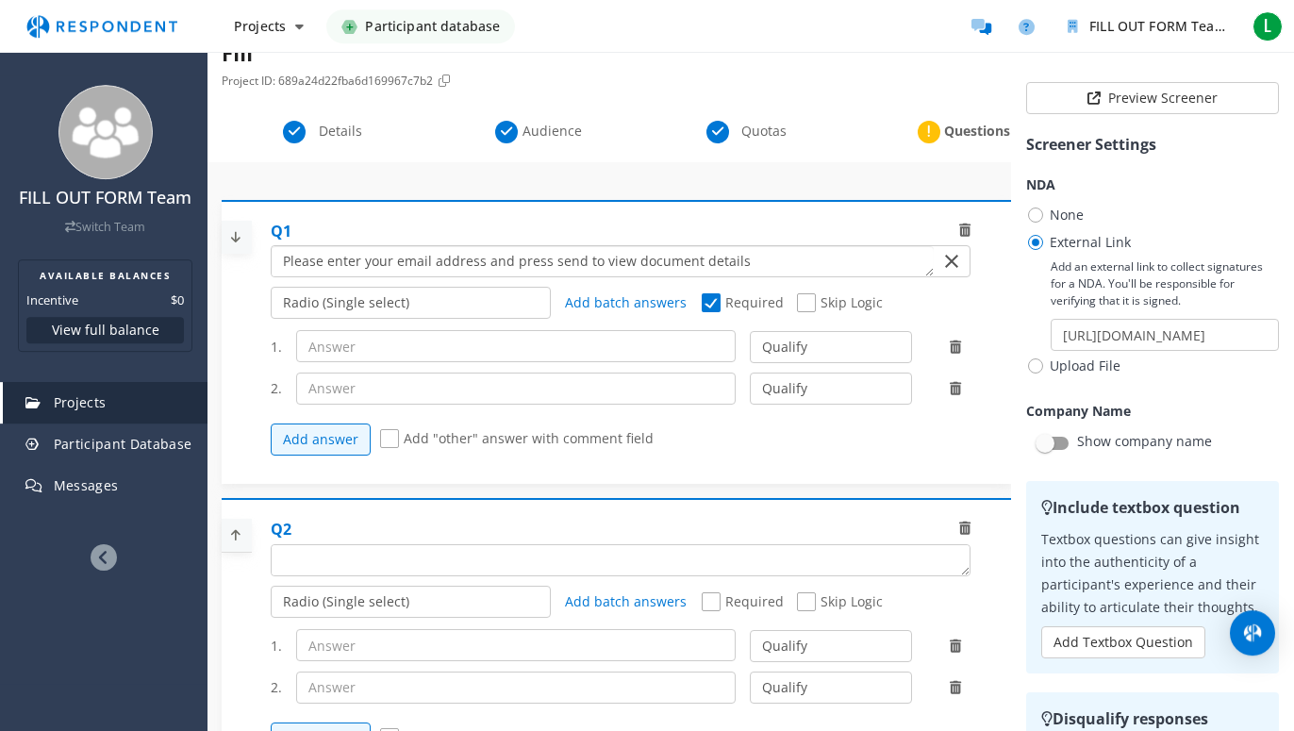
click at [522, 259] on textarea "Which of the following categories best describes your firm's total assets under…" at bounding box center [603, 261] width 662 height 30
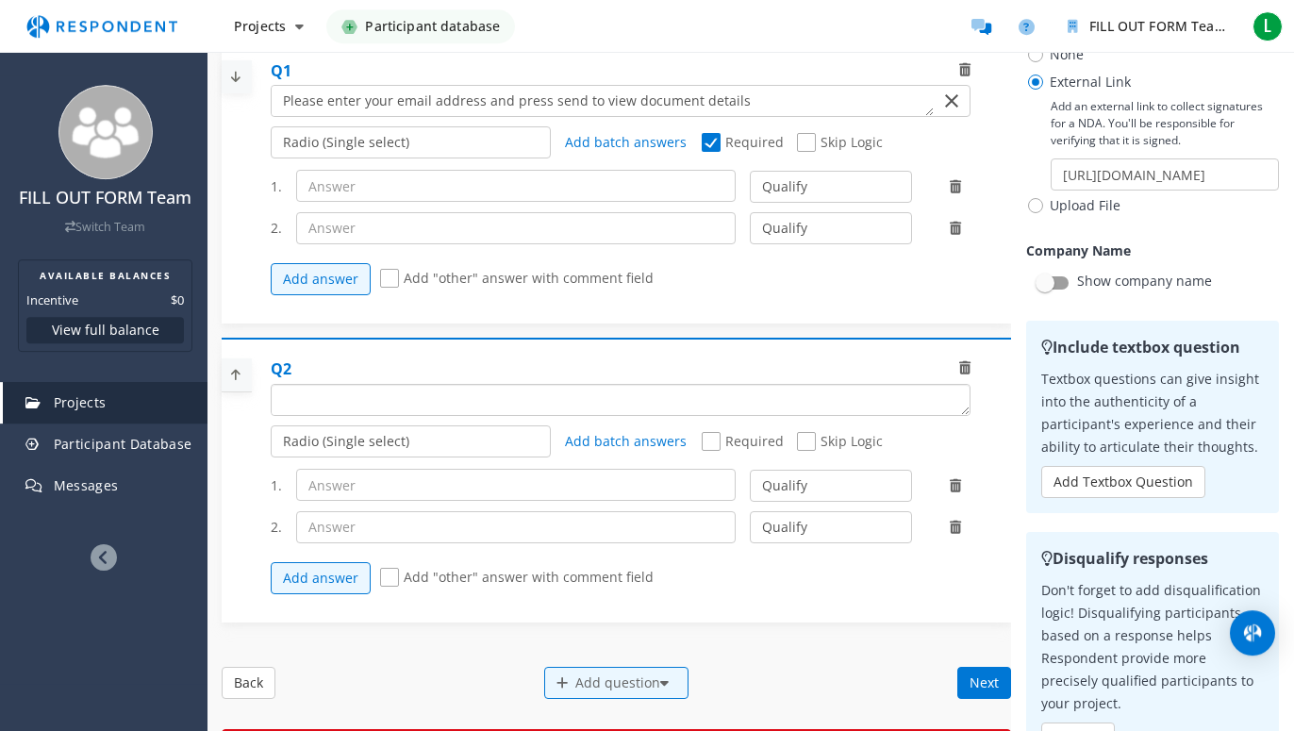
click at [391, 398] on textarea "Which of the following categories best describes your firm's total assets under…" at bounding box center [621, 400] width 698 height 30
paste textarea "Please enter your email address and press send to view document details"
type textarea "Please enter your email address and press send to view document details"
click at [967, 682] on button "Next" at bounding box center [984, 683] width 54 height 32
click at [959, 369] on icon at bounding box center [964, 367] width 11 height 13
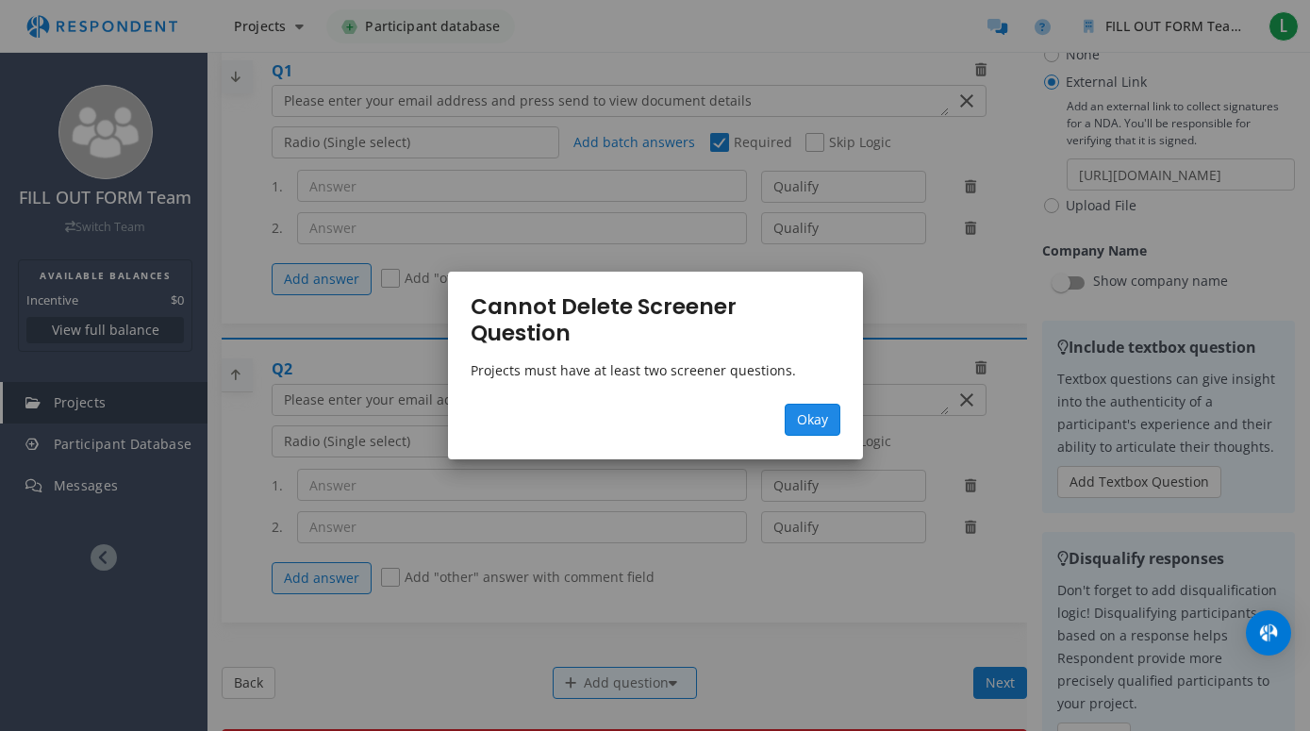
click at [810, 410] on span "Okay" at bounding box center [812, 419] width 31 height 18
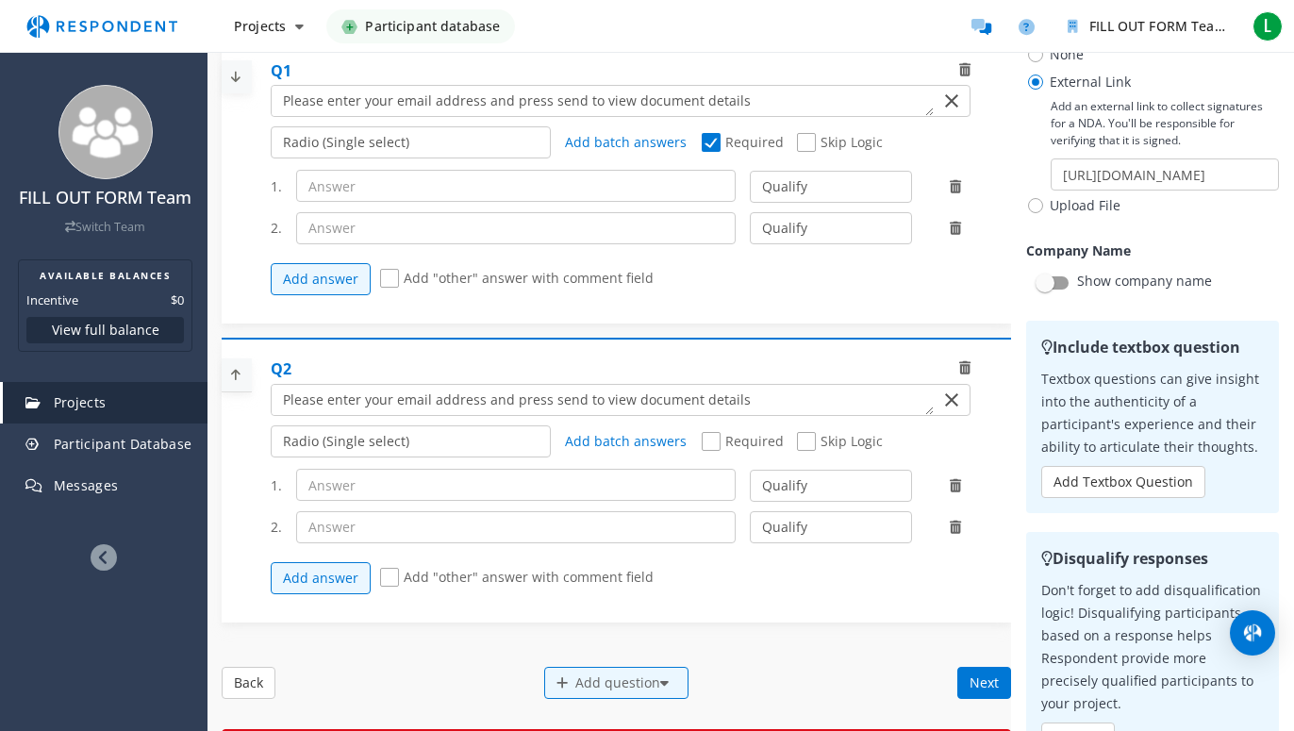
click at [702, 440] on span "Required" at bounding box center [743, 443] width 82 height 23
click at [702, 440] on input "Required" at bounding box center [708, 442] width 12 height 12
checkbox input "true"
click at [966, 675] on button "Next" at bounding box center [984, 683] width 54 height 32
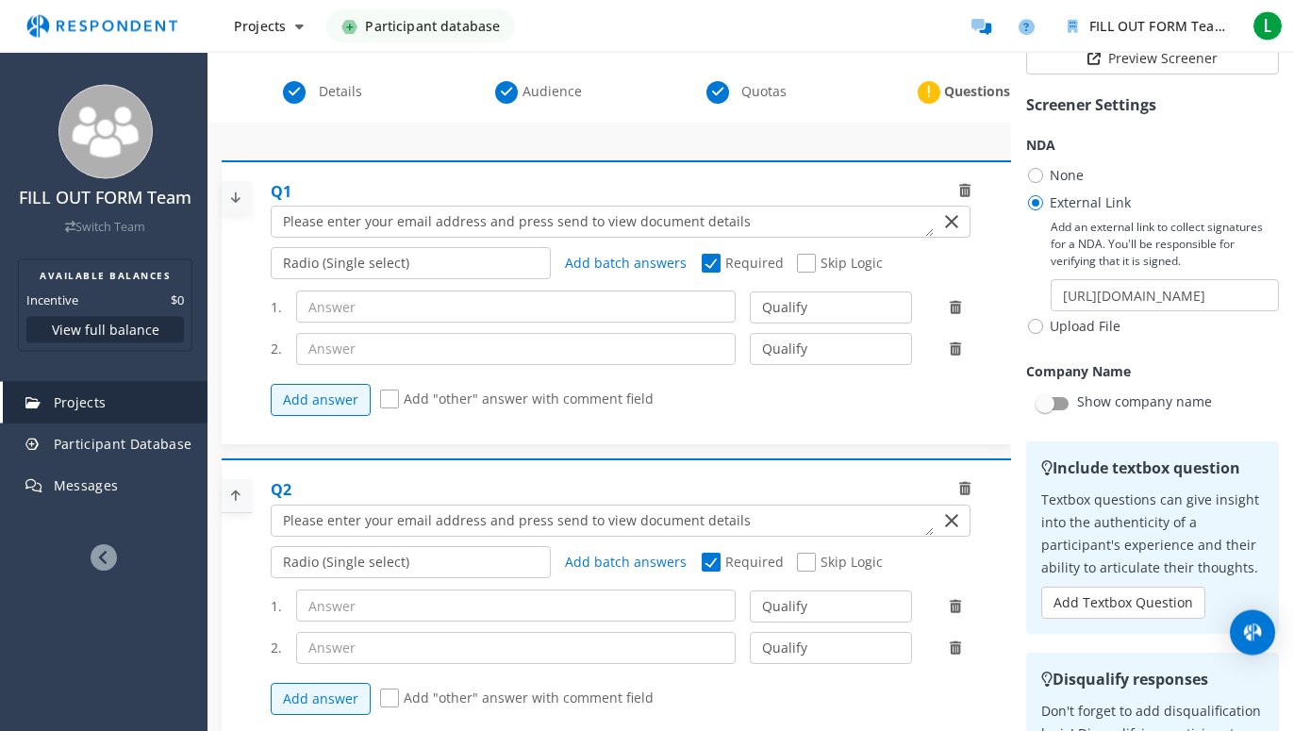
scroll to position [0, 0]
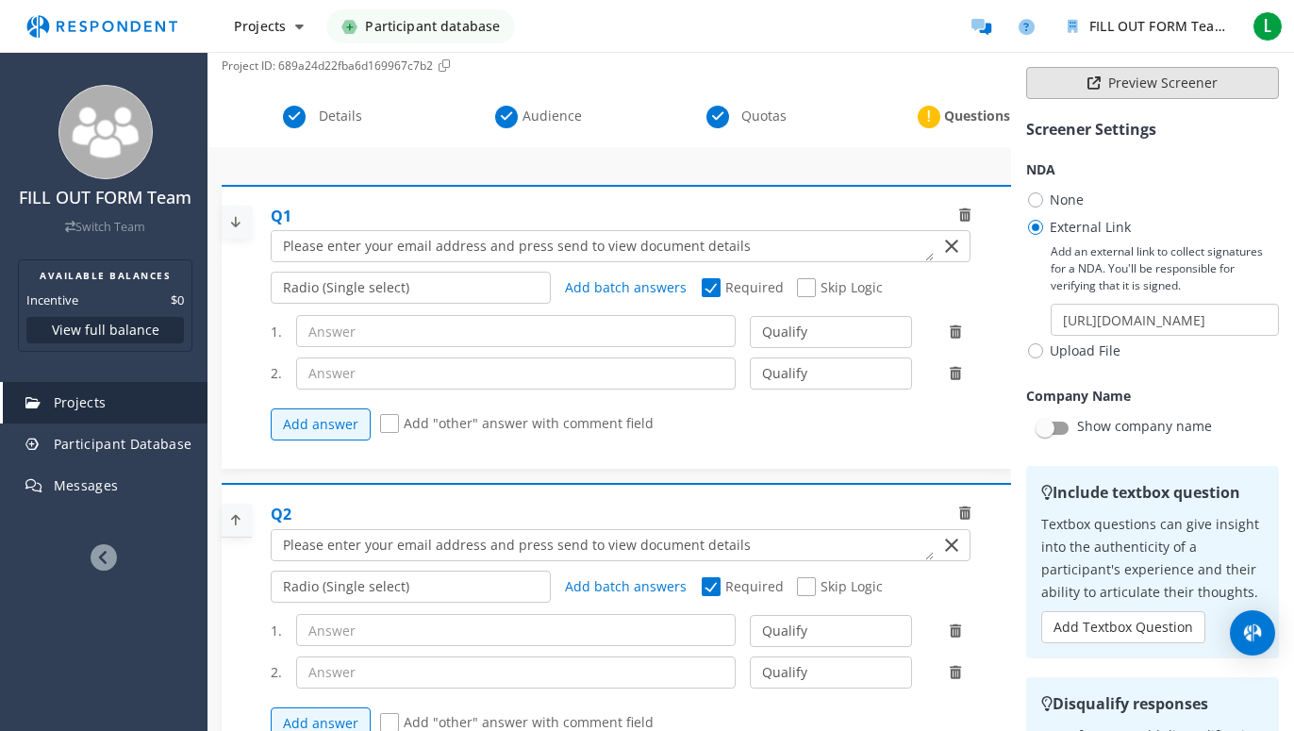
click at [1118, 85] on button "Preview Screener" at bounding box center [1152, 83] width 253 height 32
